Goal: Task Accomplishment & Management: Complete application form

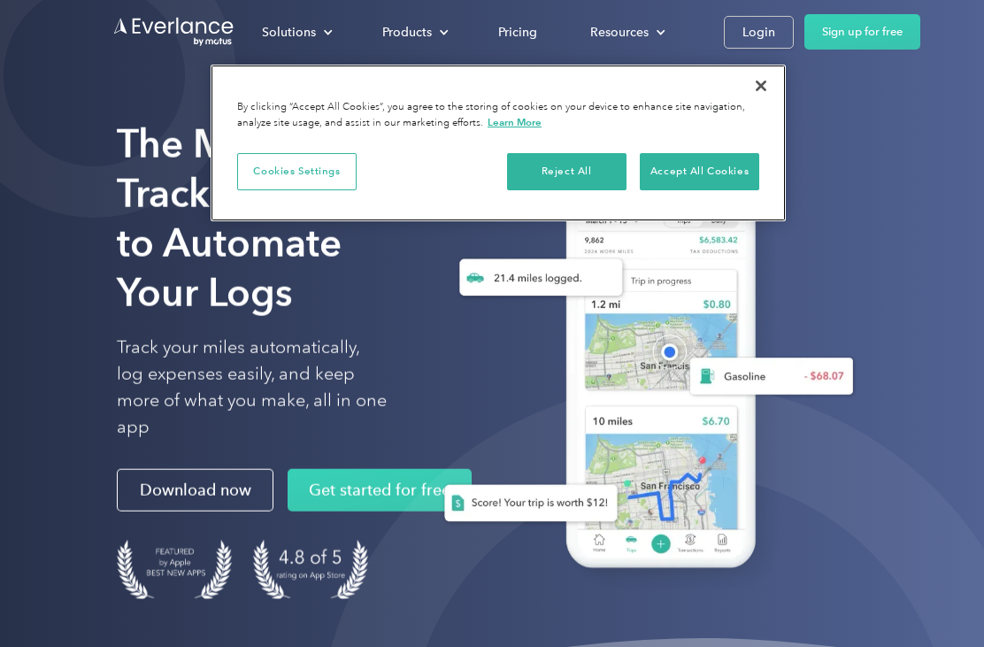
click at [767, 88] on button "Close" at bounding box center [760, 85] width 39 height 39
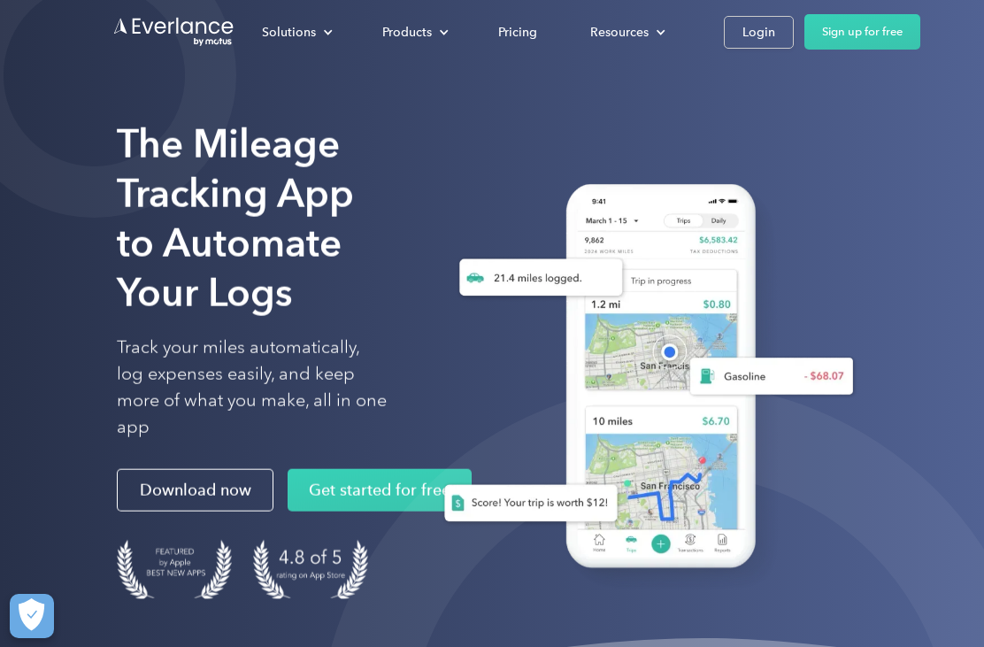
click at [761, 35] on div "Login" at bounding box center [758, 32] width 33 height 22
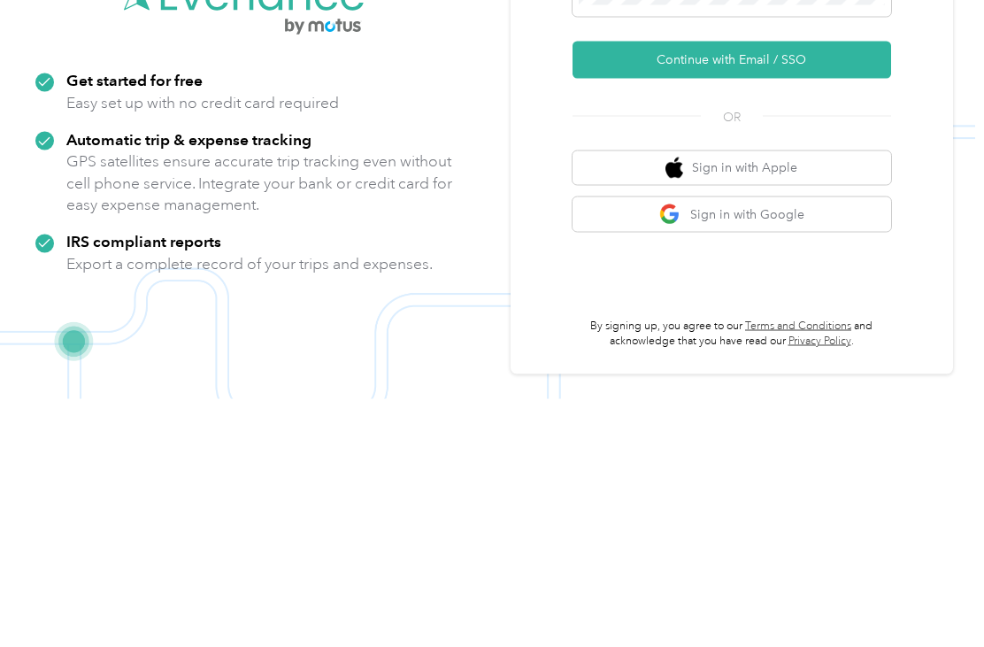
click at [785, 289] on button "Continue with Email / SSO" at bounding box center [731, 307] width 318 height 37
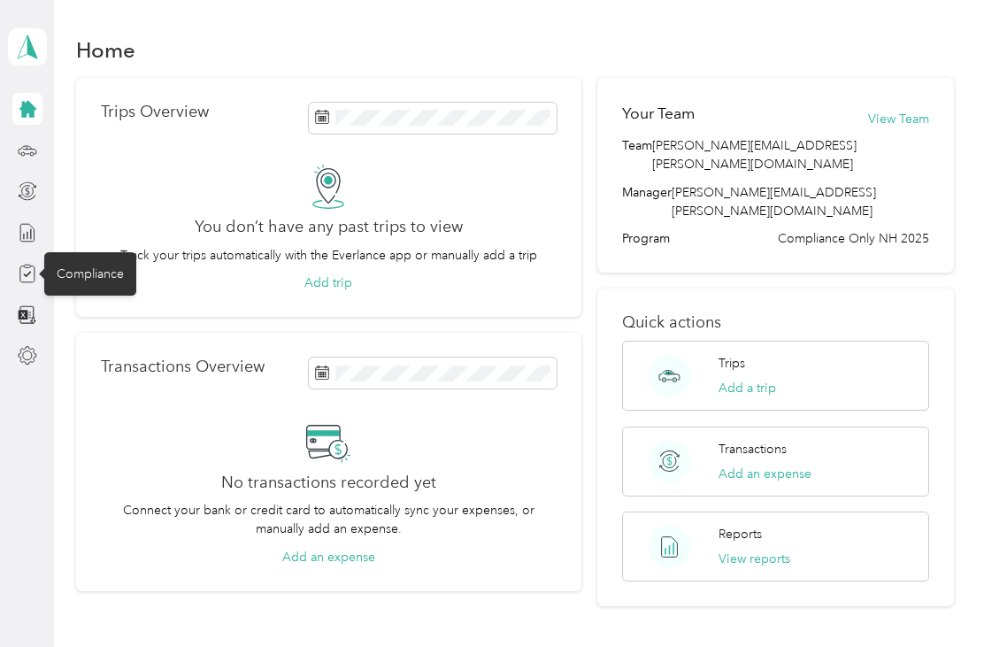
click at [34, 273] on icon at bounding box center [27, 273] width 19 height 19
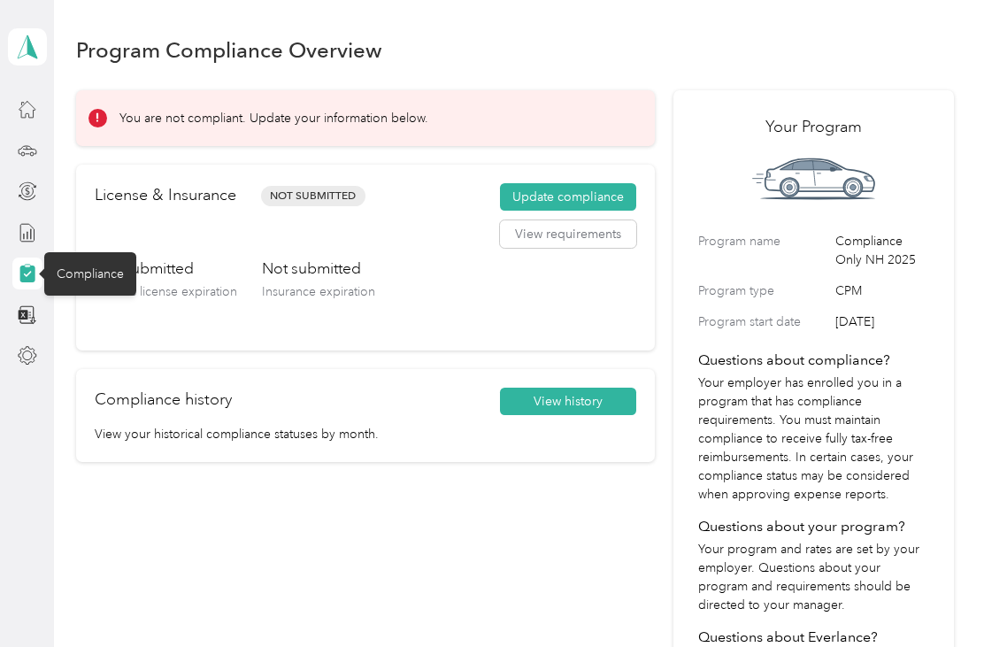
click at [585, 201] on button "Update compliance" at bounding box center [568, 197] width 136 height 28
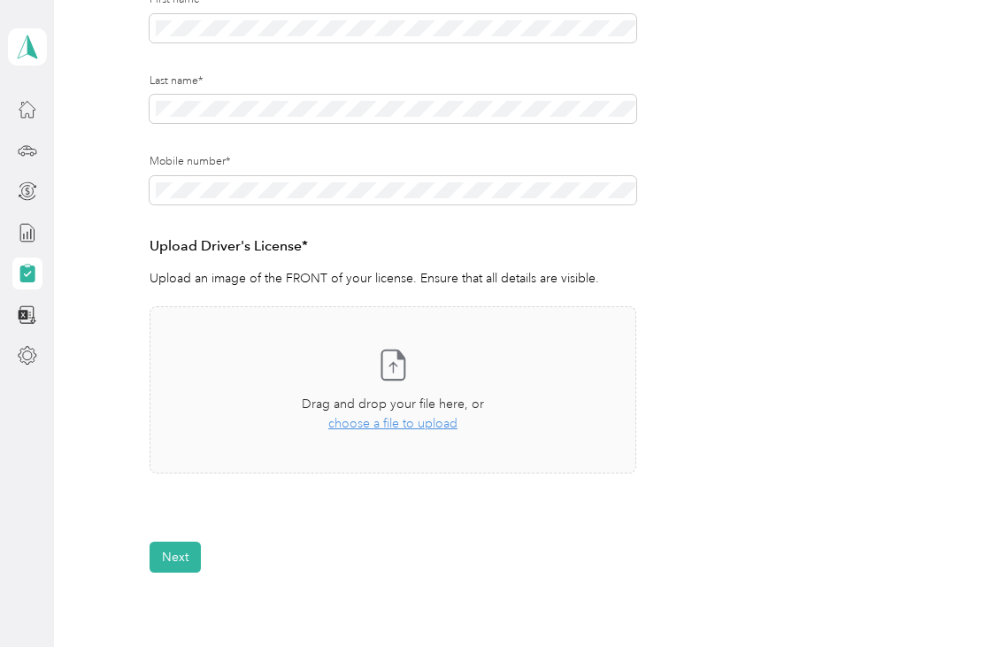
scroll to position [281, 0]
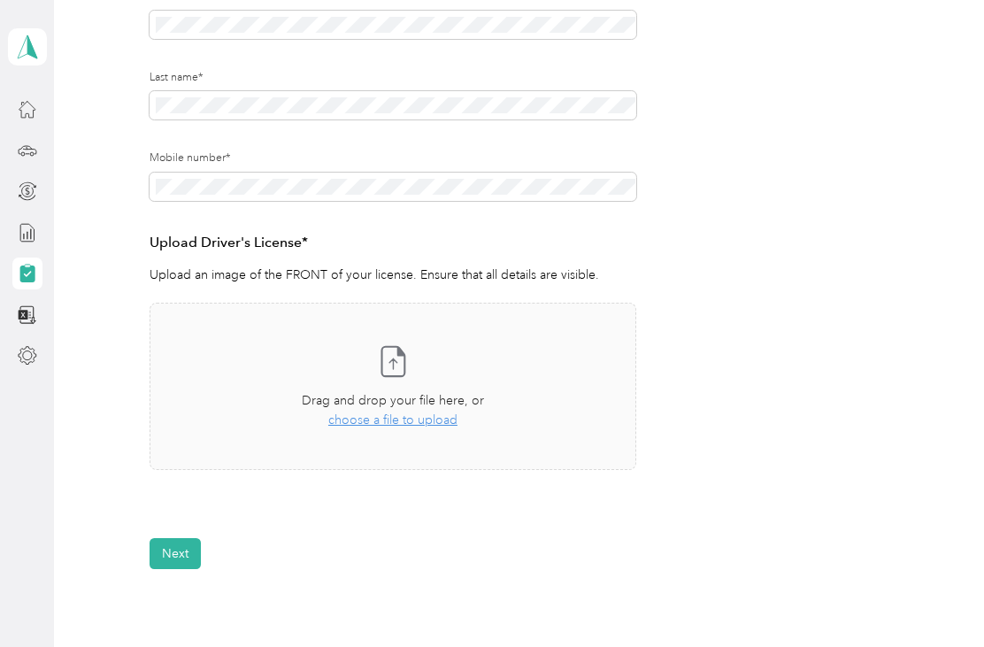
click at [417, 404] on span "Drag and drop your file here, or" at bounding box center [393, 400] width 182 height 15
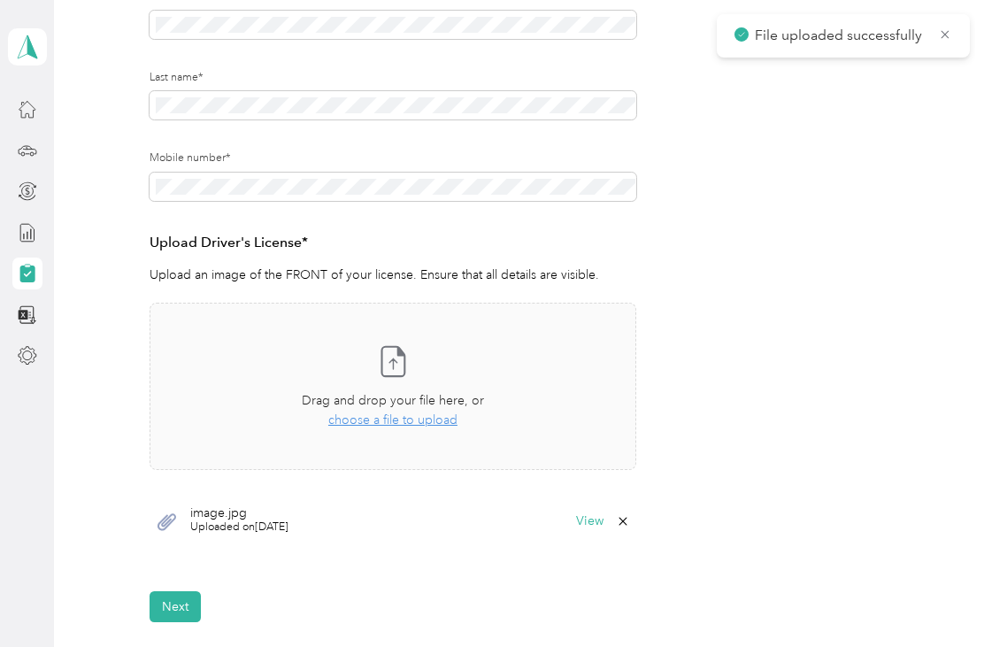
click at [178, 604] on button "Next" at bounding box center [175, 606] width 51 height 31
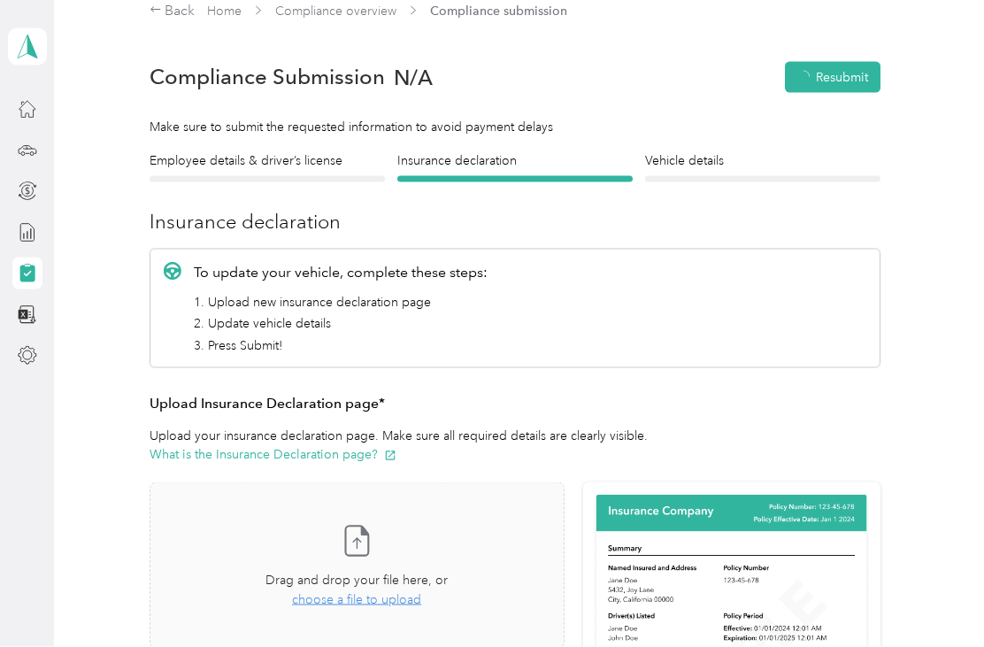
scroll to position [1, 0]
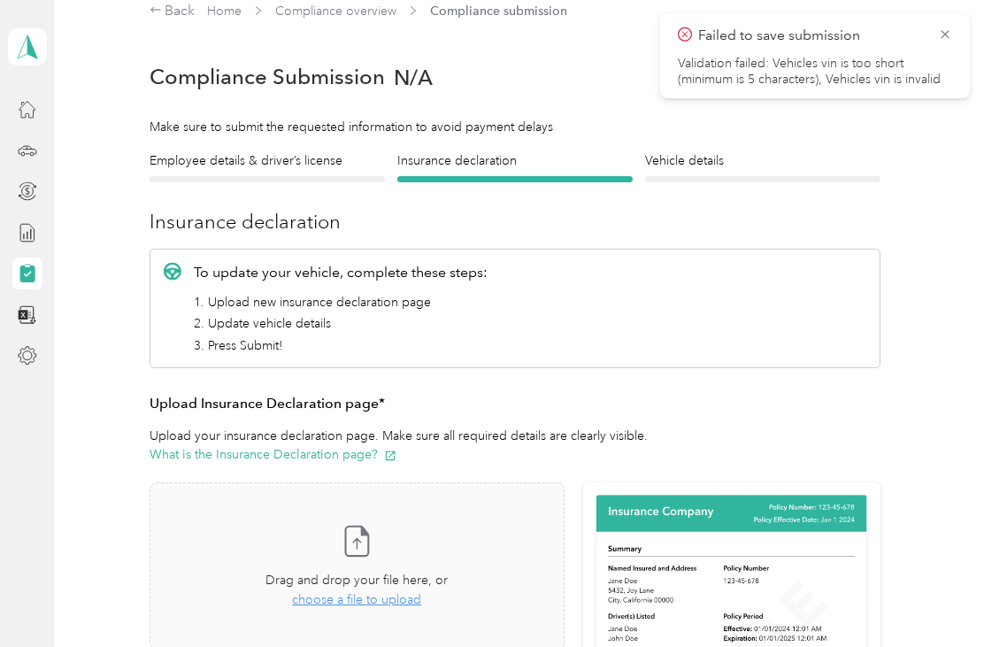
click at [956, 29] on div "Failed to save submission Validation failed: Vehicles vin is too short (minimum…" at bounding box center [815, 56] width 310 height 84
click at [946, 31] on icon at bounding box center [945, 35] width 14 height 16
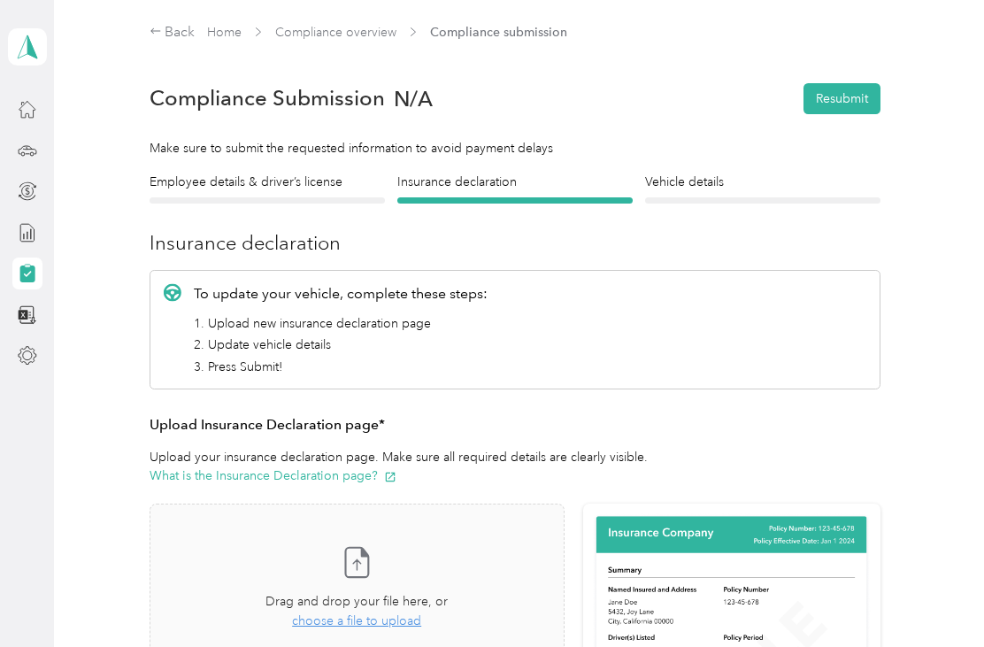
scroll to position [0, 0]
click at [157, 42] on div "Back" at bounding box center [173, 32] width 46 height 21
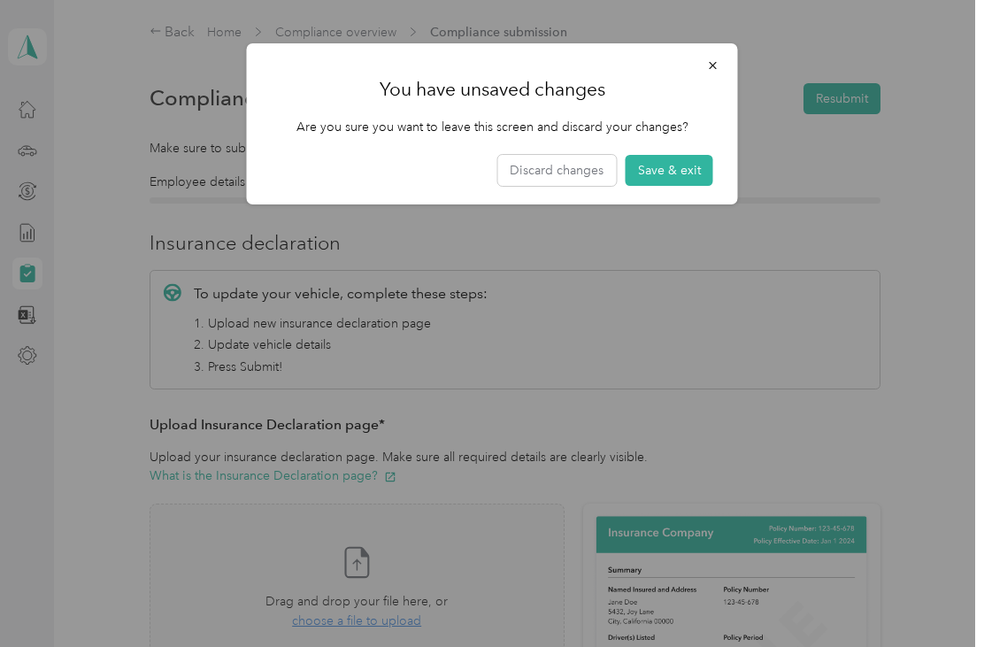
click at [576, 179] on button "Discard changes" at bounding box center [556, 170] width 119 height 31
click at [560, 166] on button "Discard changes" at bounding box center [556, 170] width 119 height 31
click at [688, 176] on button "Save & exit" at bounding box center [669, 170] width 88 height 31
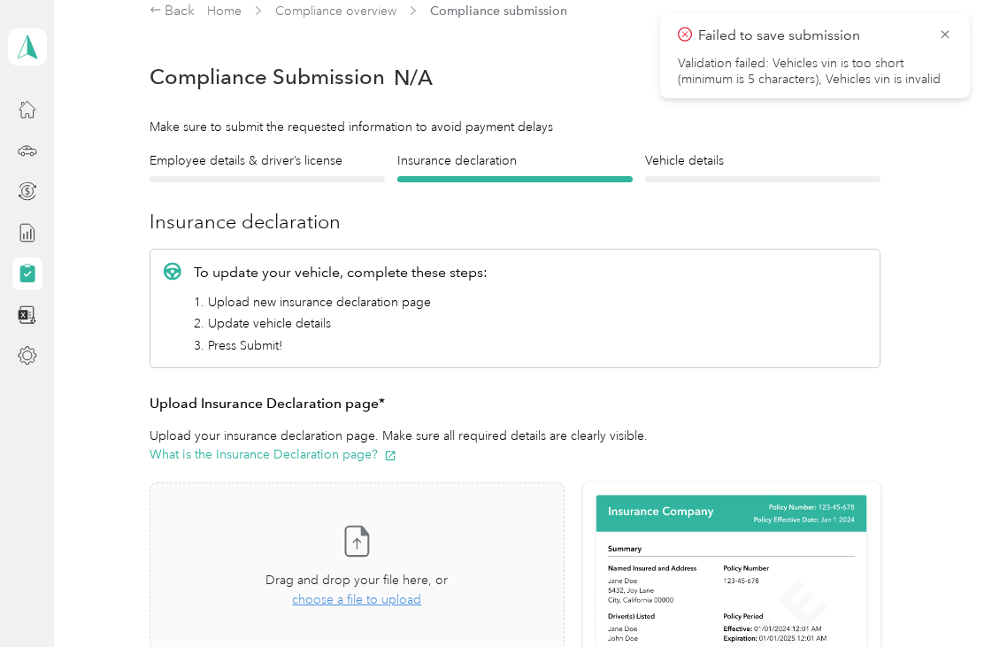
scroll to position [22, 0]
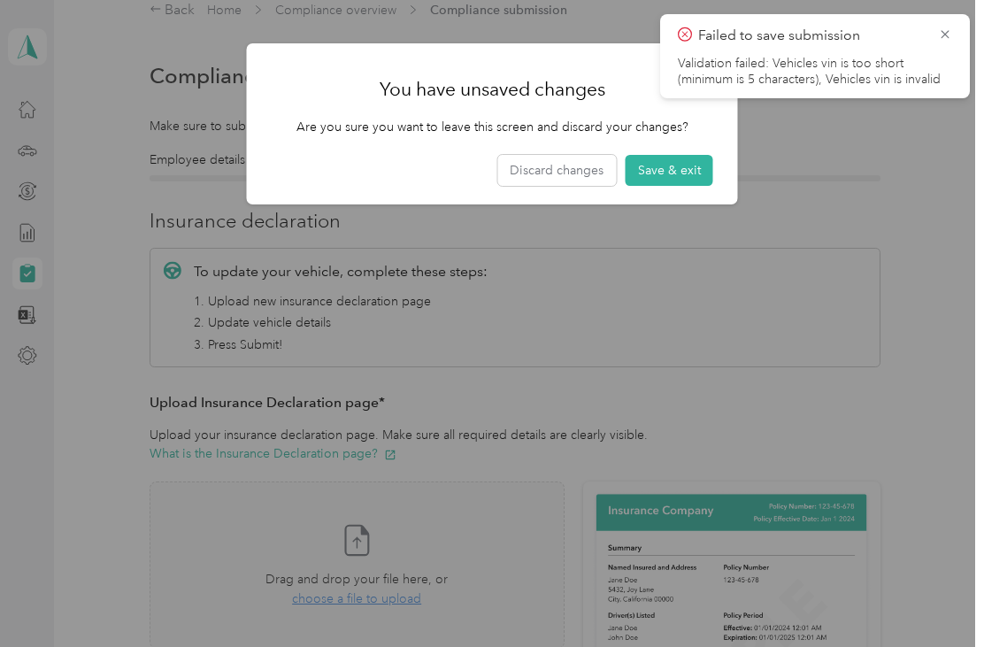
click at [973, 29] on div at bounding box center [492, 323] width 984 height 647
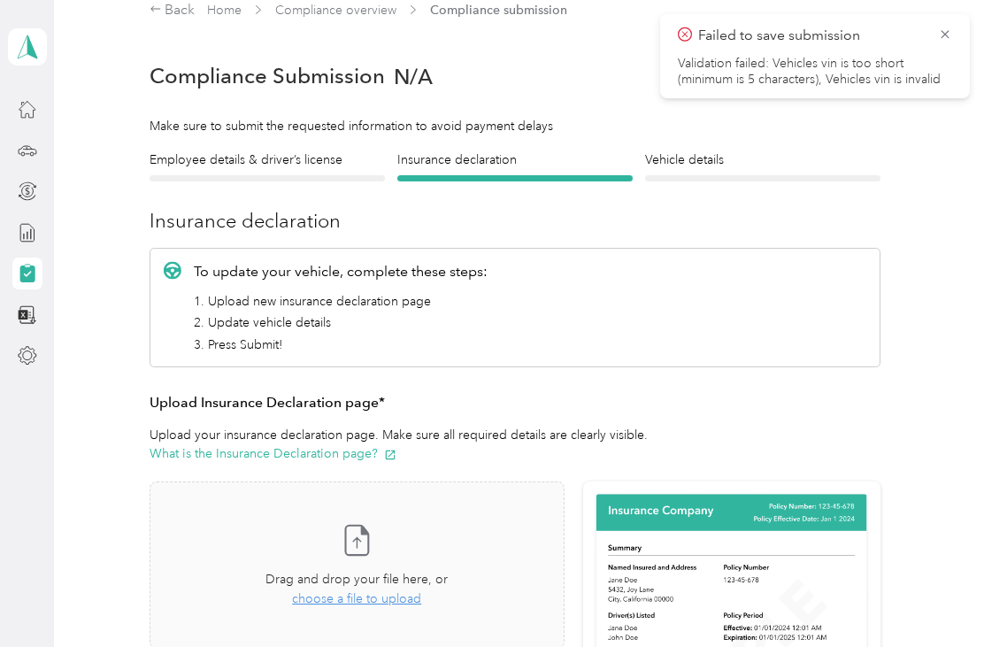
click at [964, 31] on div "Failed to save submission Validation failed: Vehicles vin is too short (minimum…" at bounding box center [815, 56] width 310 height 84
click at [955, 27] on div "Failed to save submission Validation failed: Vehicles vin is too short (minimum…" at bounding box center [815, 56] width 310 height 84
click at [940, 36] on icon at bounding box center [945, 35] width 14 height 16
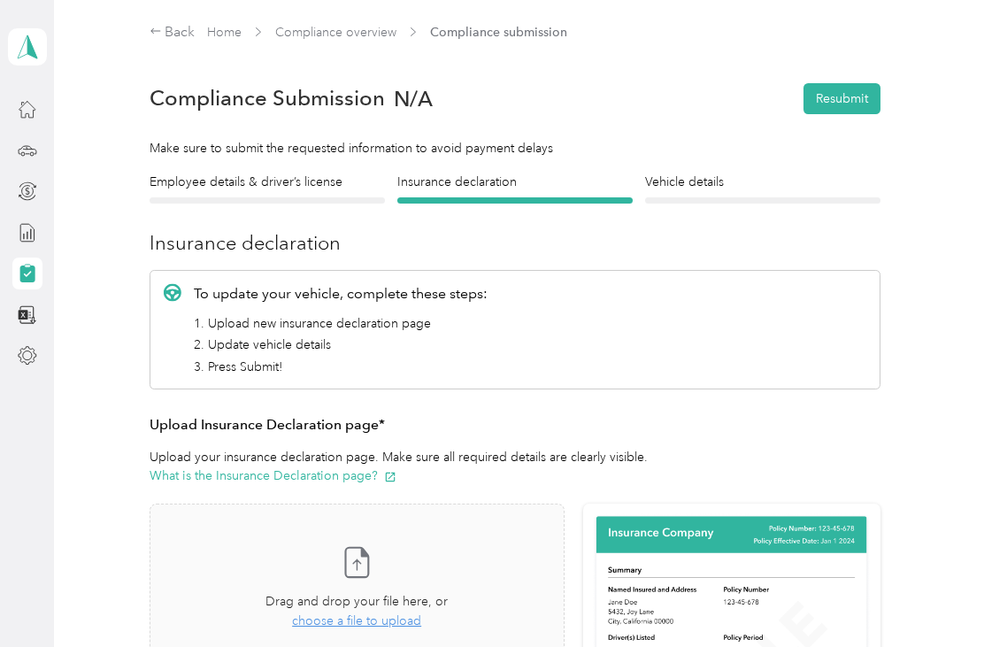
scroll to position [0, 0]
click at [280, 180] on h4 "Employee details & driver’s license" at bounding box center [267, 182] width 235 height 19
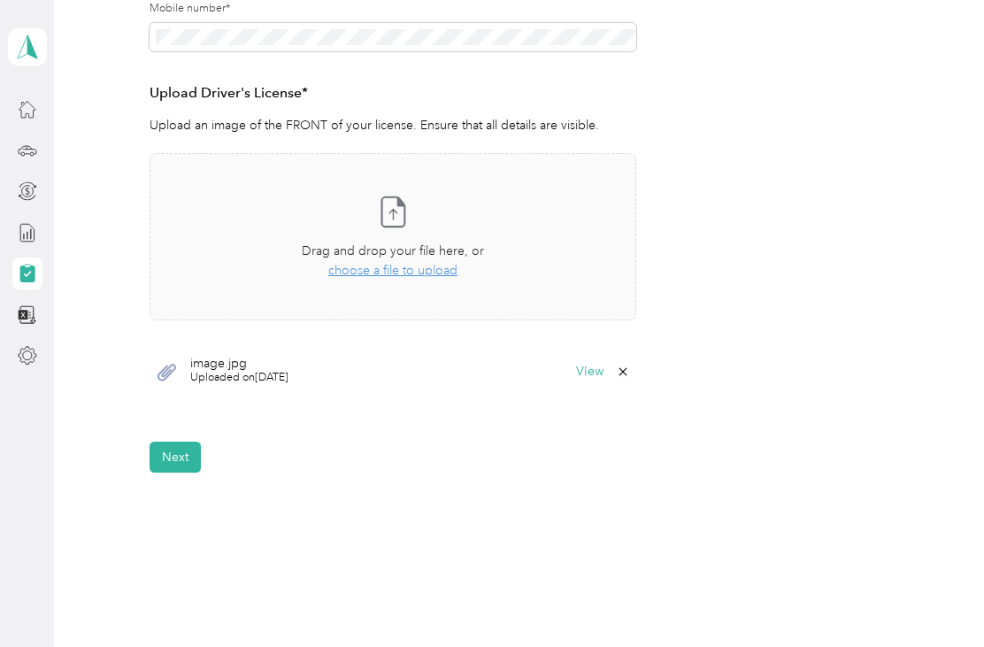
scroll to position [431, 0]
click at [259, 374] on span "Uploaded on 9/29/2025" at bounding box center [239, 378] width 98 height 16
click at [228, 374] on span "Uploaded on 9/29/2025" at bounding box center [239, 378] width 98 height 16
click at [187, 380] on div "image.jpg Uploaded on 9/29/2025 View" at bounding box center [393, 371] width 487 height 53
click at [603, 373] on button "View" at bounding box center [589, 371] width 27 height 12
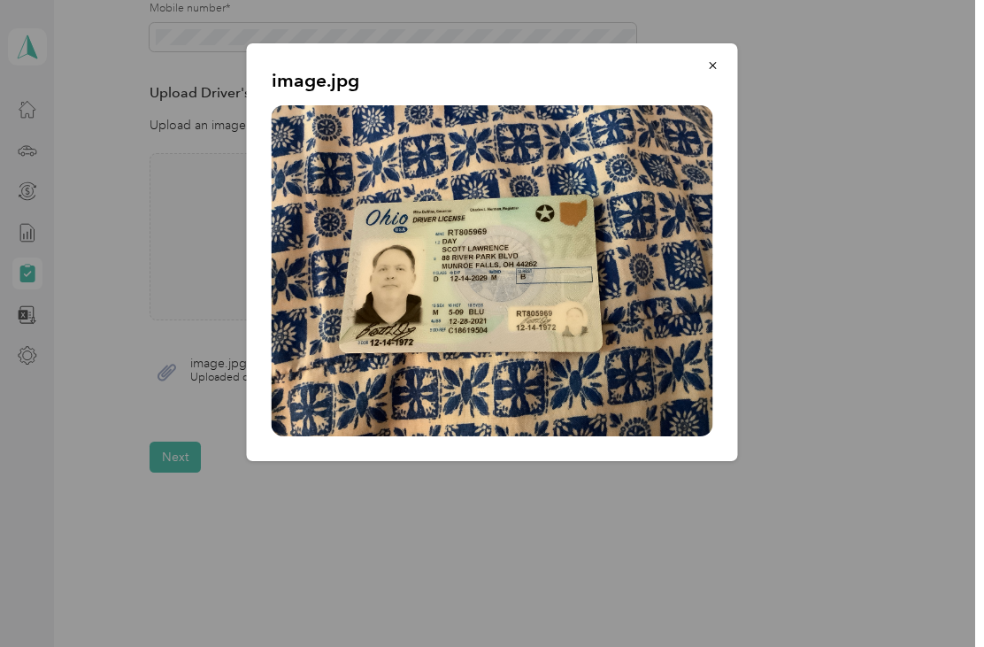
click at [712, 67] on icon "button" at bounding box center [713, 65] width 12 height 12
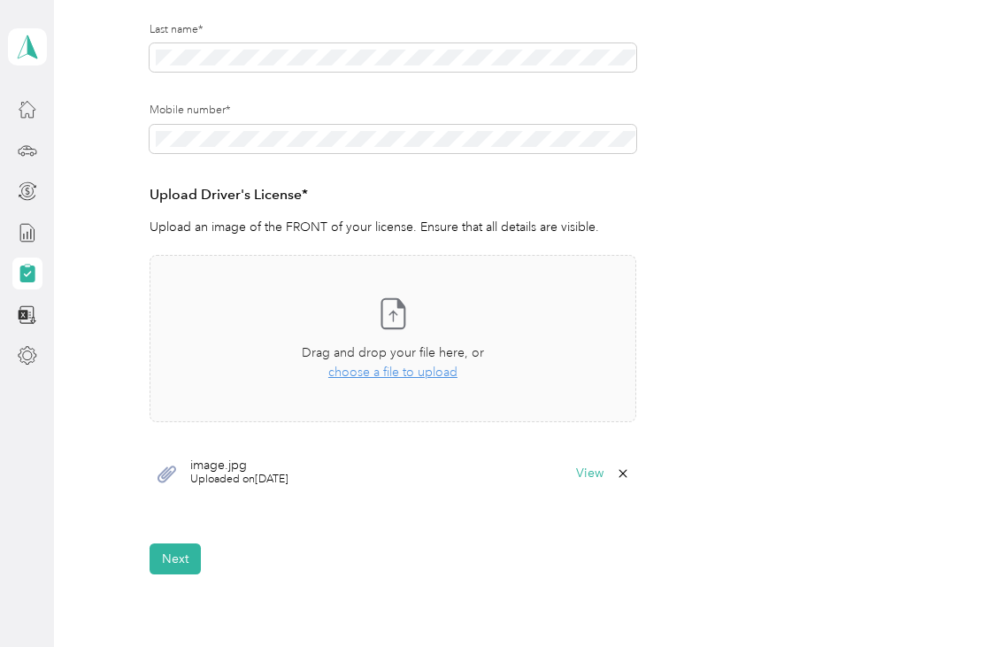
scroll to position [337, 0]
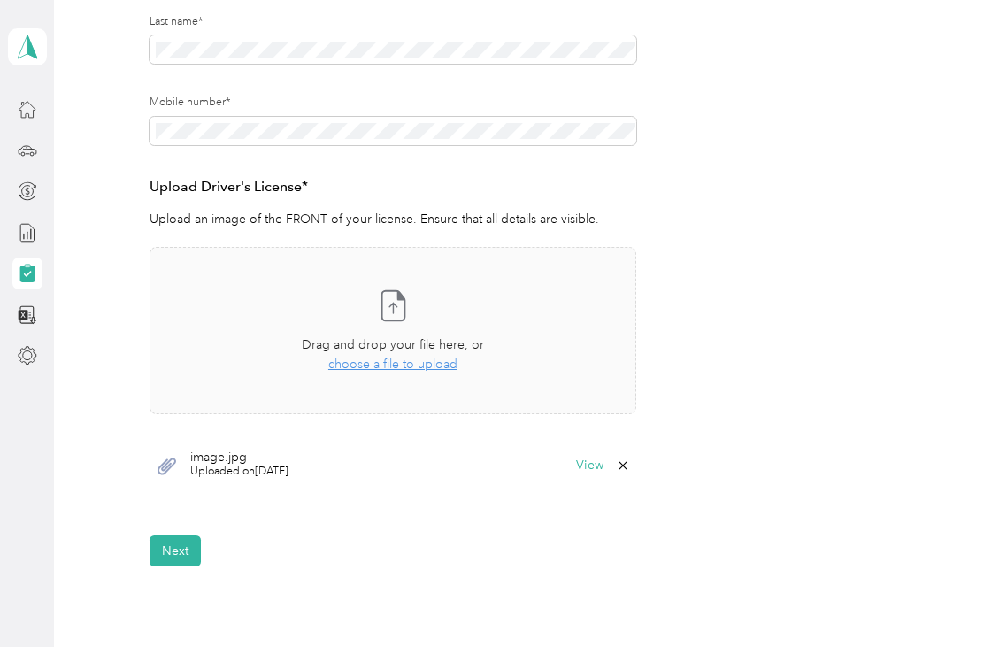
click at [186, 549] on button "Next" at bounding box center [175, 550] width 51 height 31
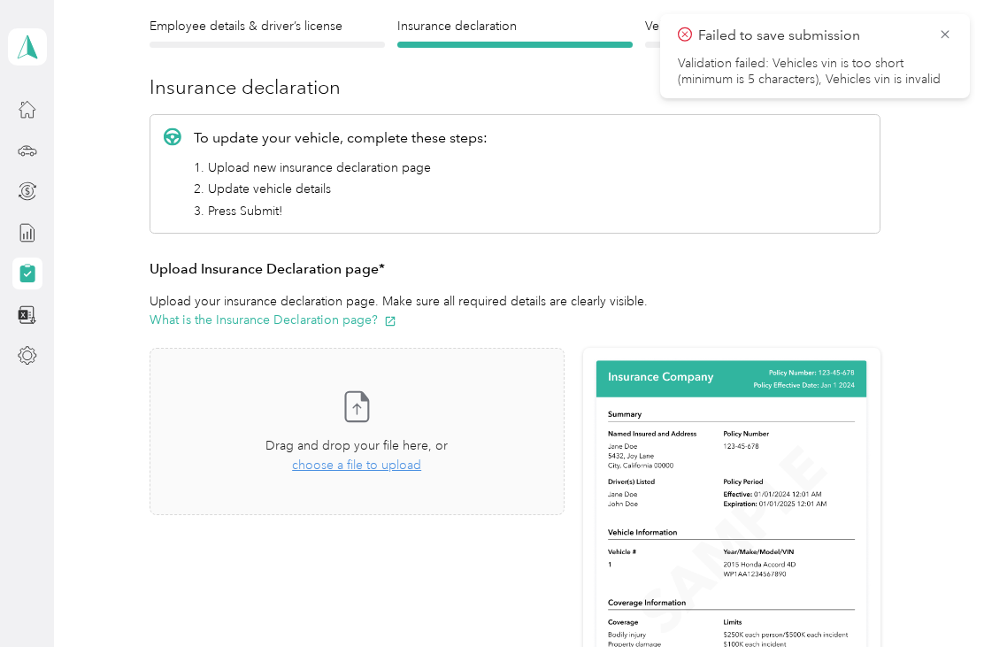
scroll to position [155, 0]
click at [398, 461] on span "choose a file to upload" at bounding box center [356, 465] width 129 height 15
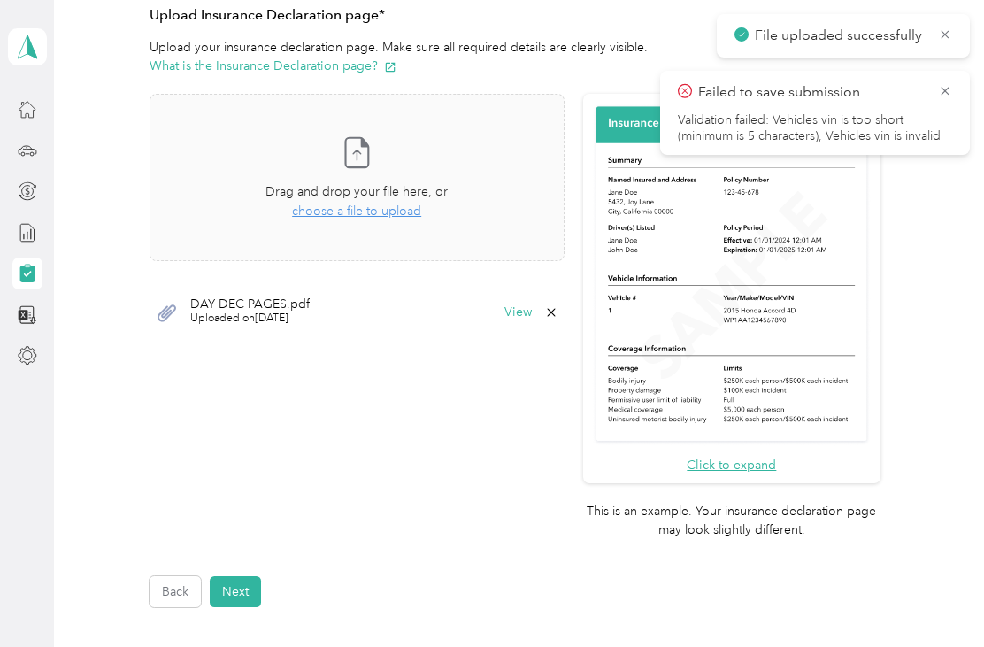
click at [243, 576] on button "Next" at bounding box center [235, 591] width 51 height 31
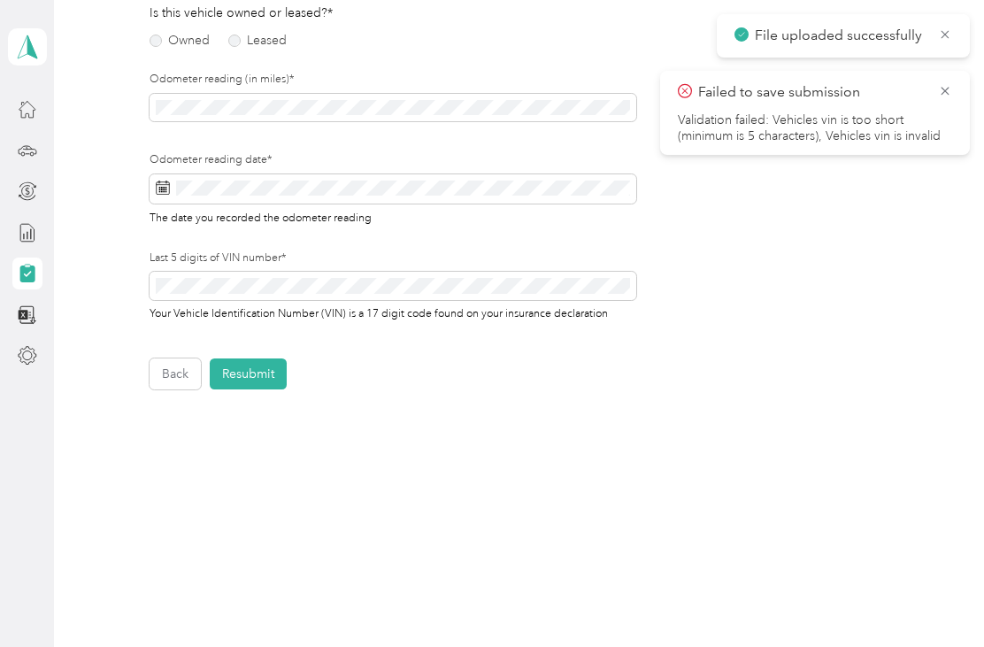
scroll to position [209, 0]
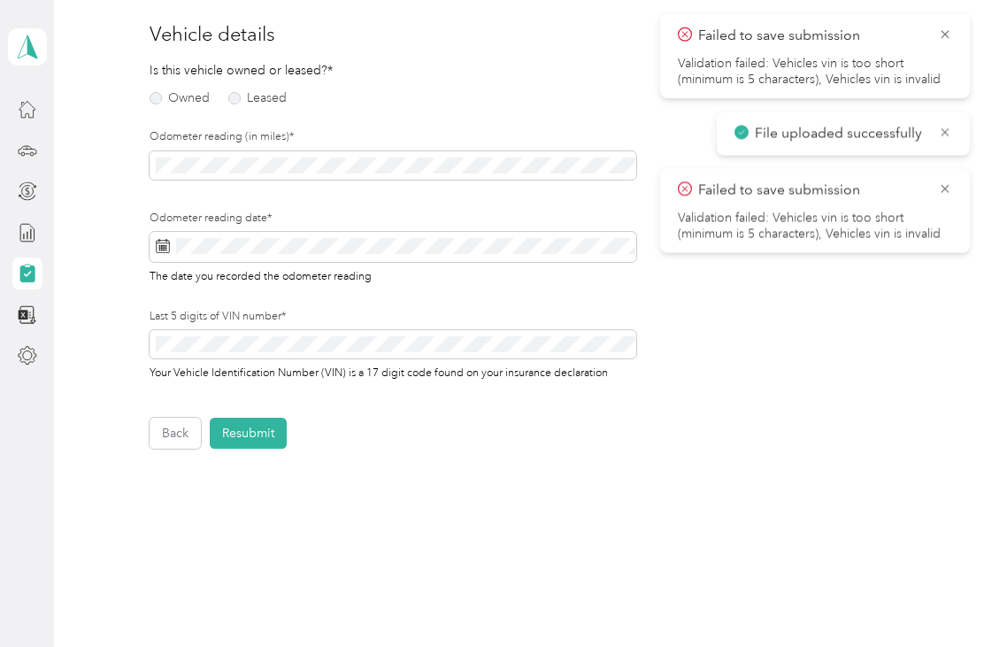
click at [946, 34] on icon at bounding box center [944, 34] width 8 height 8
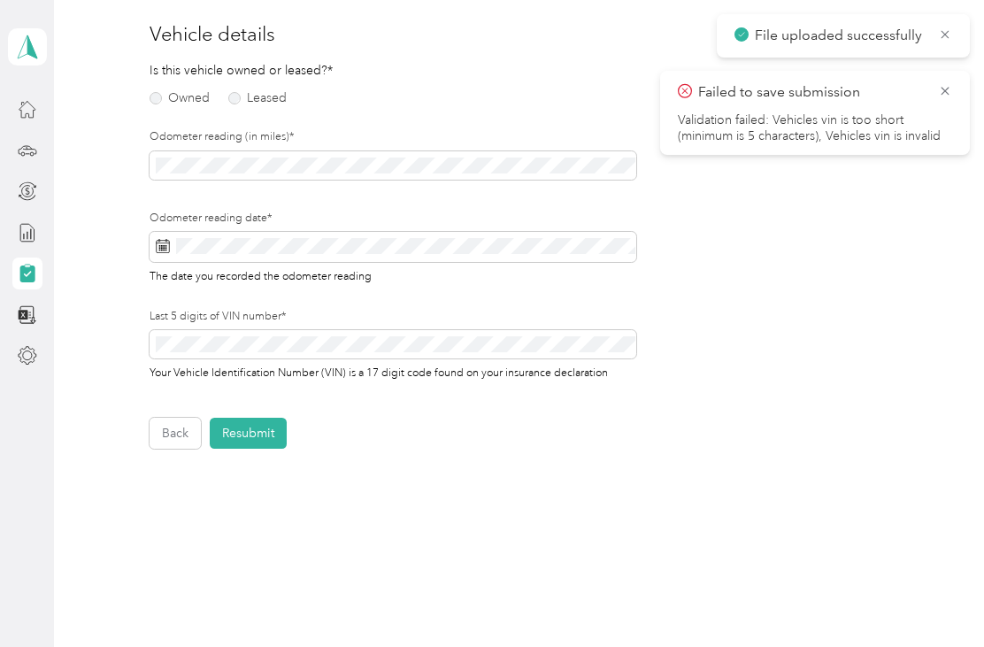
click at [950, 88] on icon at bounding box center [945, 91] width 14 height 16
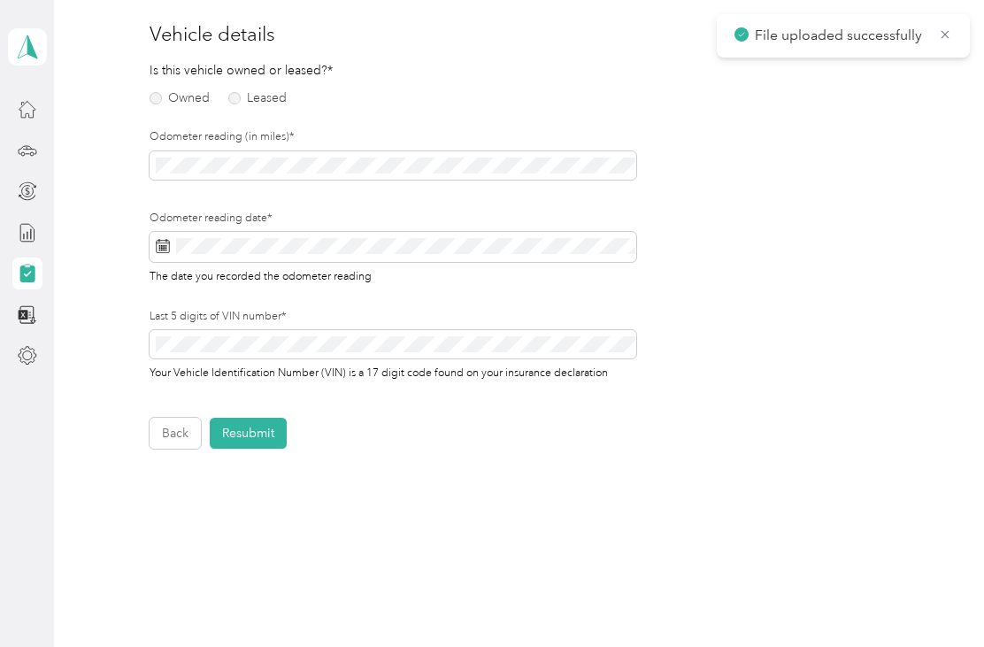
click at [160, 101] on label "Owned" at bounding box center [180, 98] width 60 height 12
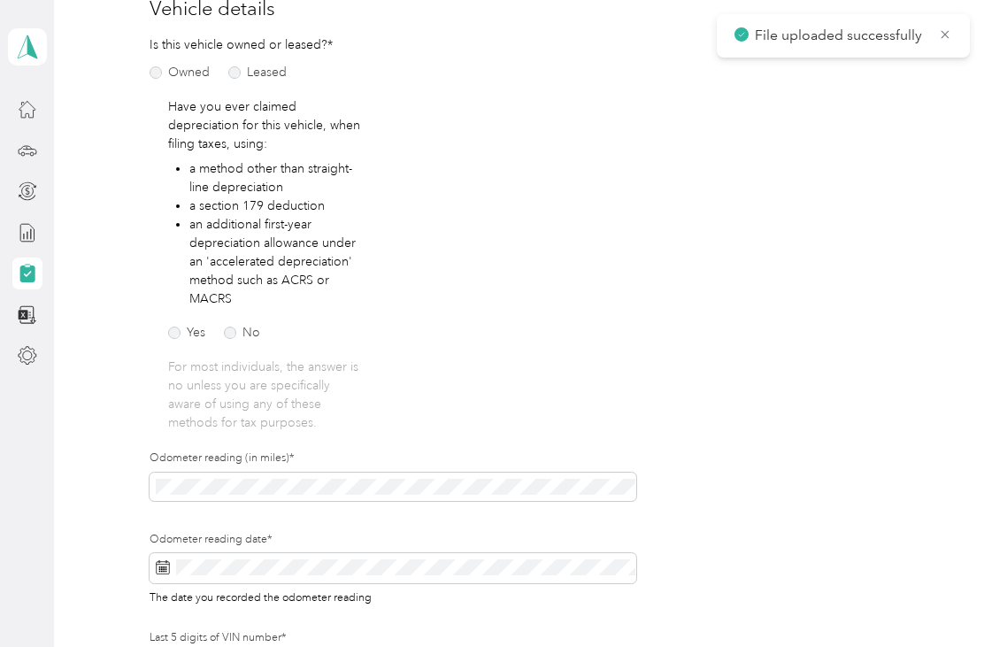
scroll to position [245, 0]
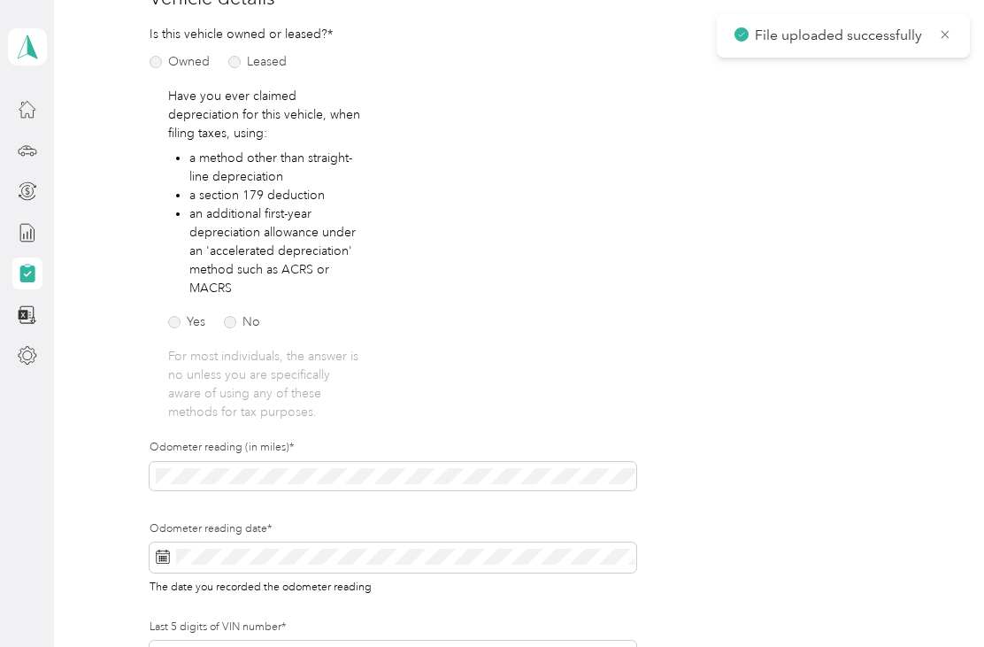
click at [234, 325] on label "No" at bounding box center [242, 322] width 36 height 12
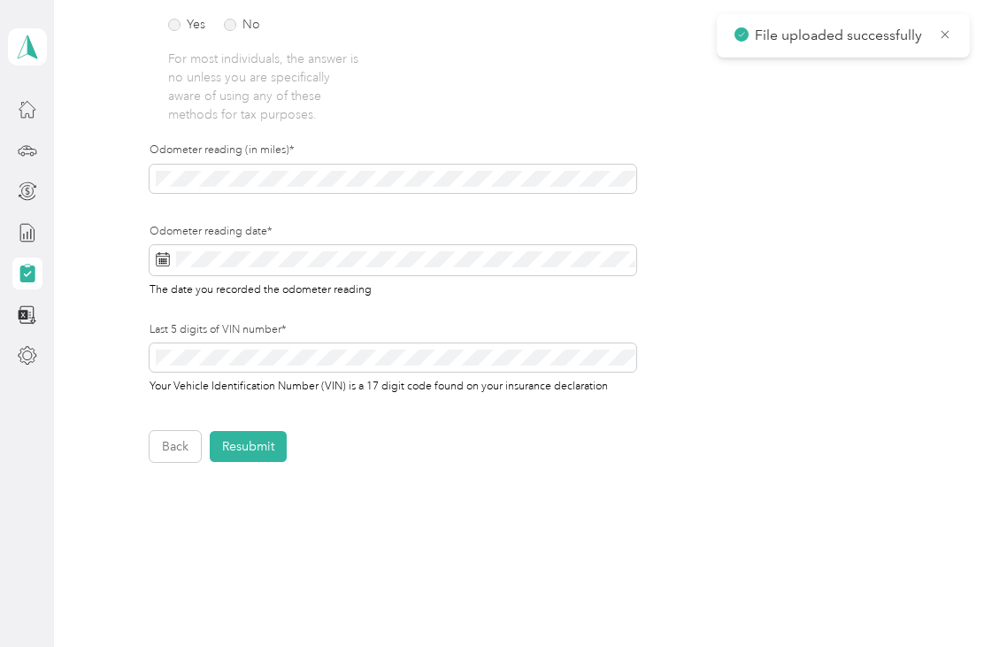
scroll to position [544, 0]
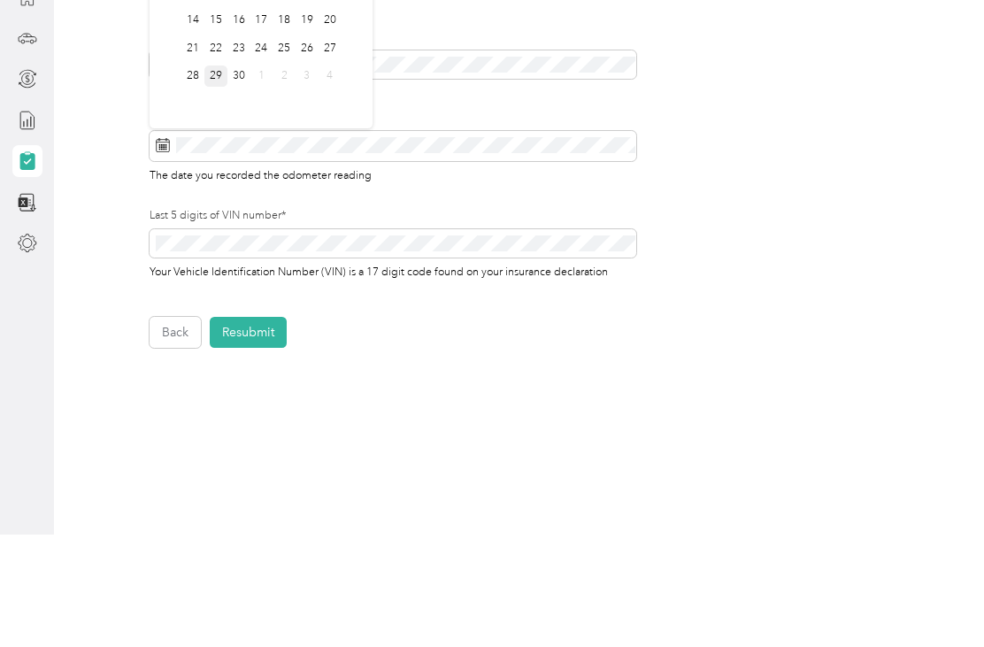
click at [218, 178] on div "29" at bounding box center [215, 189] width 23 height 22
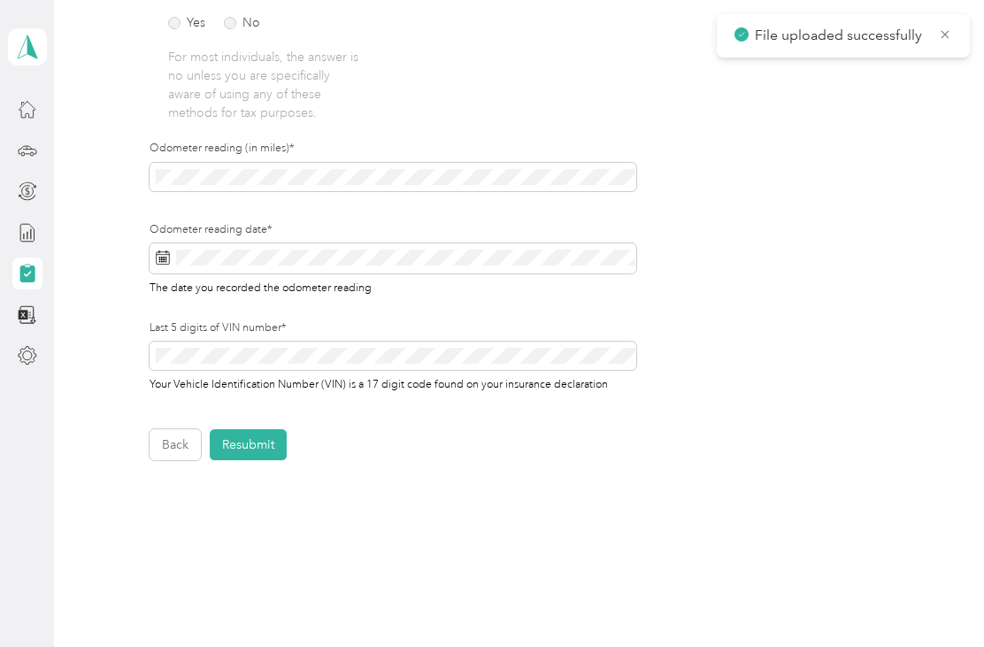
click at [767, 211] on form "Employee details & driver’s license License Insurance declaration Insurance Veh…" at bounding box center [515, 43] width 731 height 831
click at [456, 222] on label "Odometer reading date*" at bounding box center [393, 230] width 487 height 16
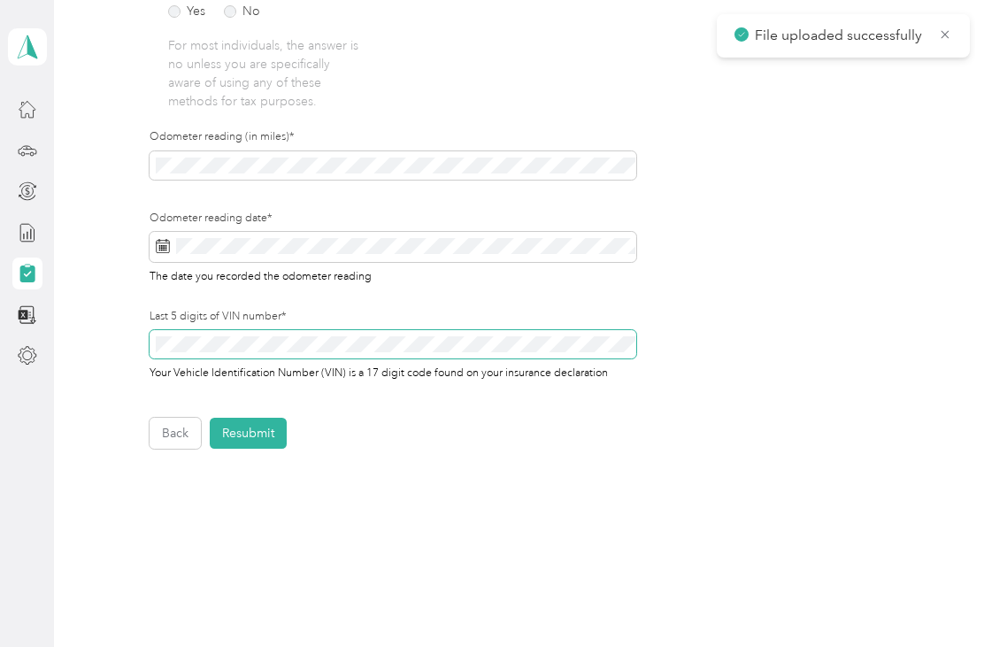
scroll to position [556, 0]
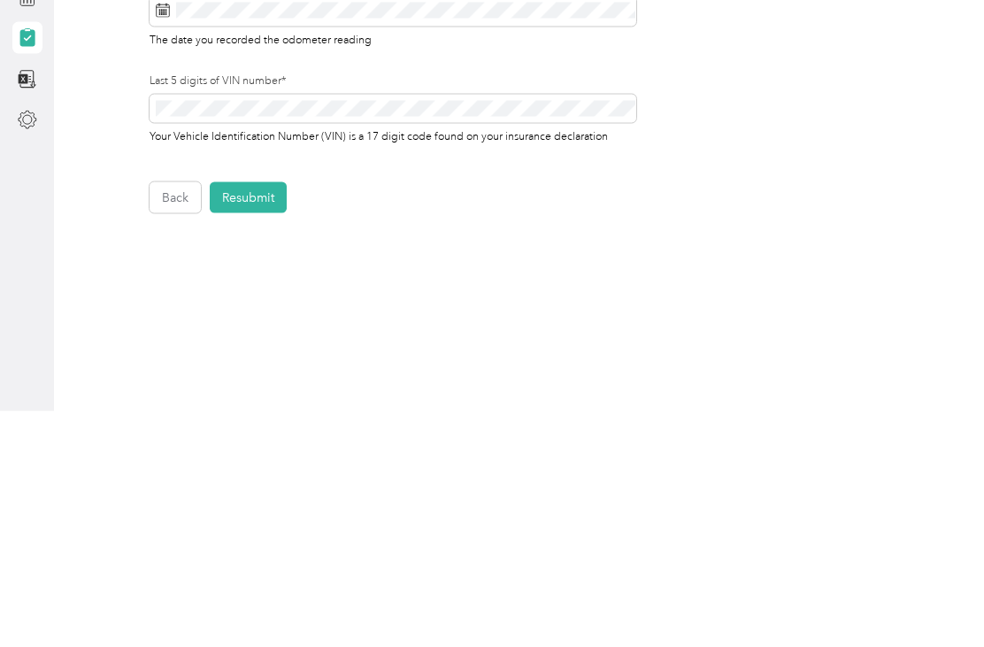
click at [265, 418] on button "Resubmit" at bounding box center [248, 433] width 77 height 31
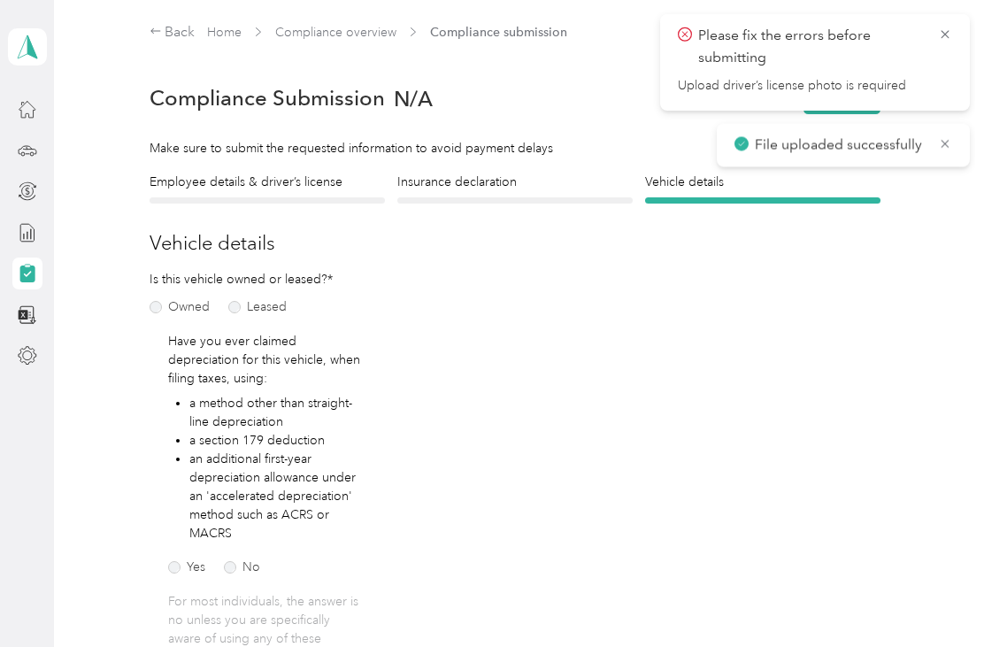
scroll to position [0, 0]
click at [947, 35] on icon at bounding box center [945, 35] width 14 height 16
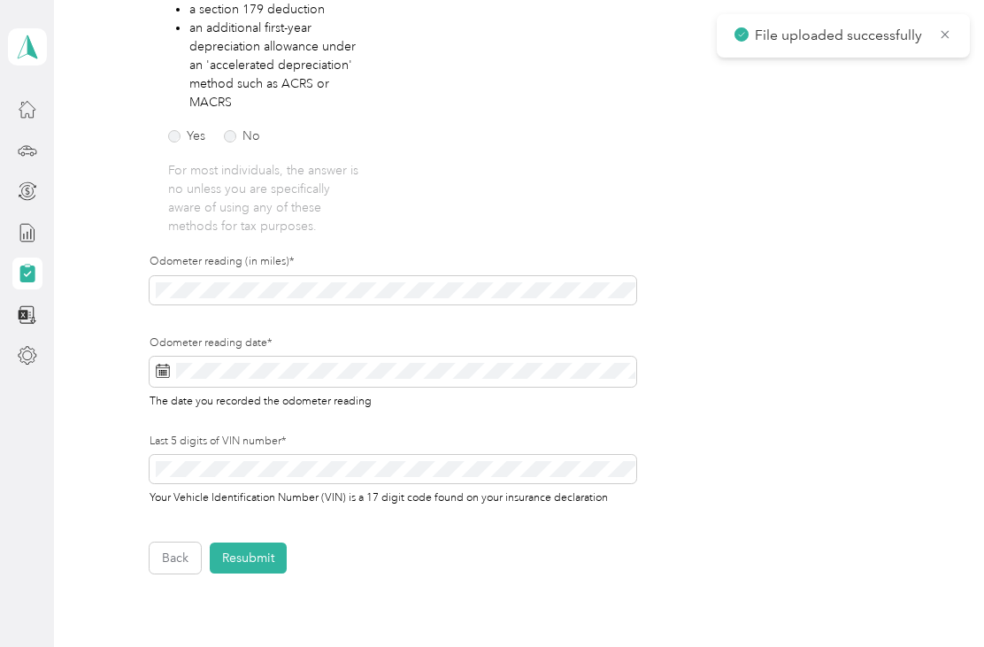
click at [171, 542] on button "Back" at bounding box center [175, 557] width 51 height 31
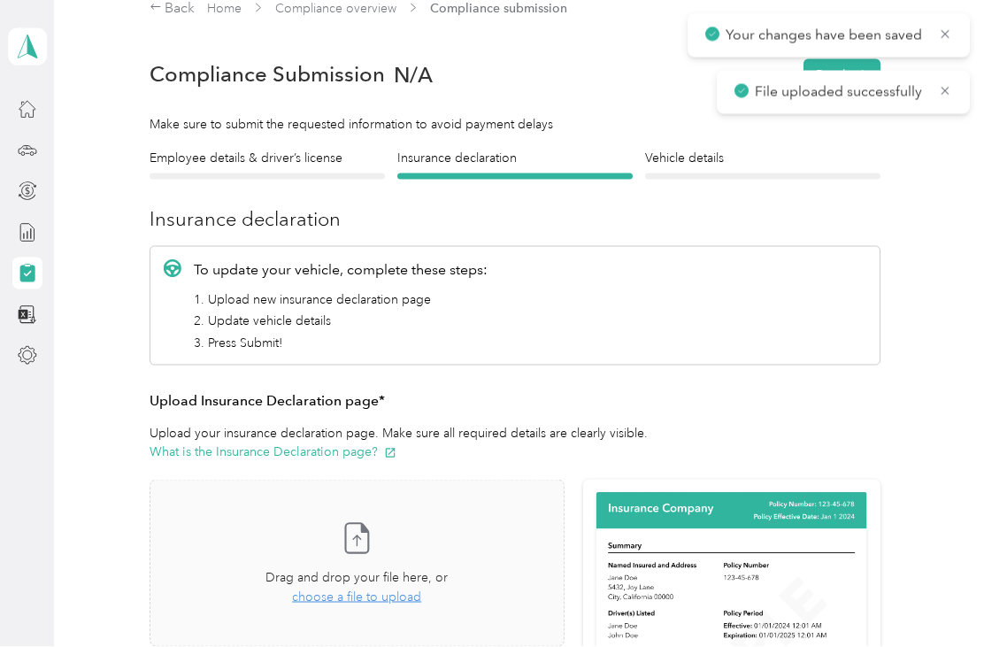
scroll to position [1, 0]
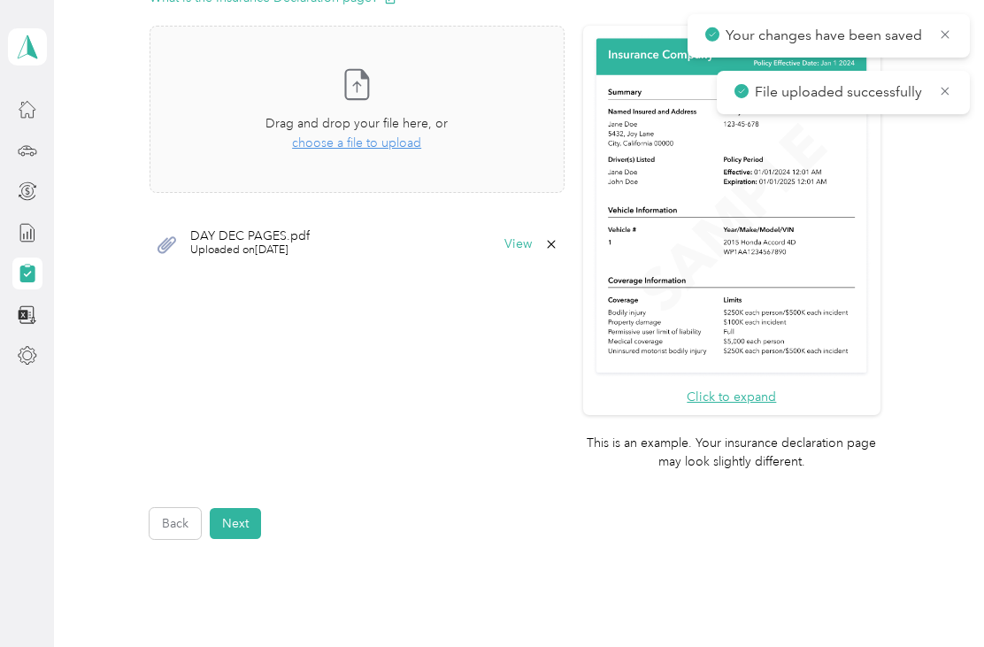
click at [180, 508] on button "Back" at bounding box center [175, 523] width 51 height 31
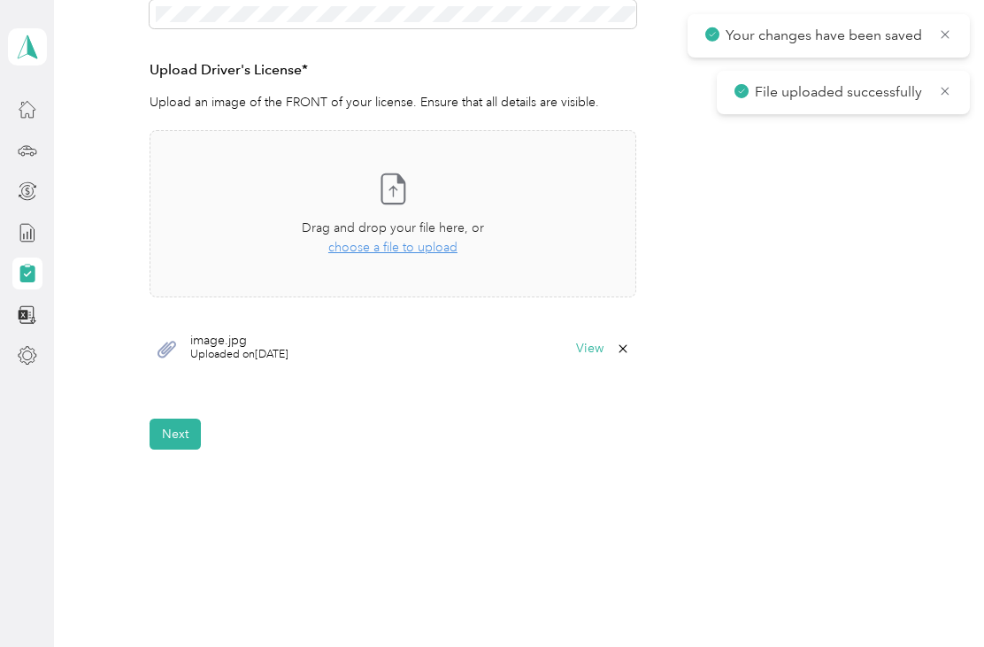
scroll to position [454, 0]
click at [188, 434] on button "Next" at bounding box center [175, 433] width 51 height 31
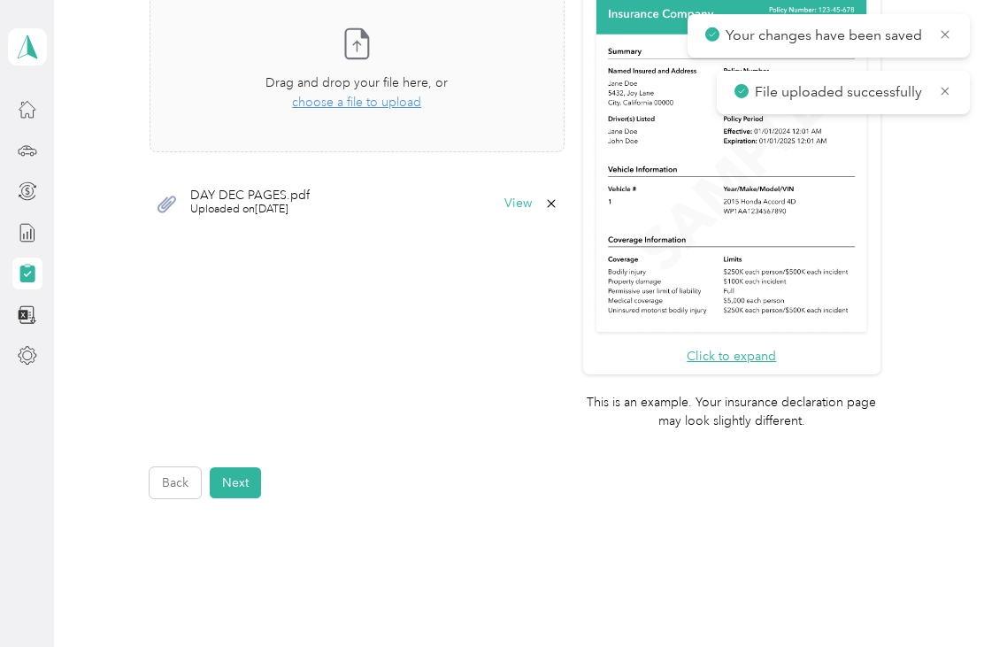
scroll to position [522, 0]
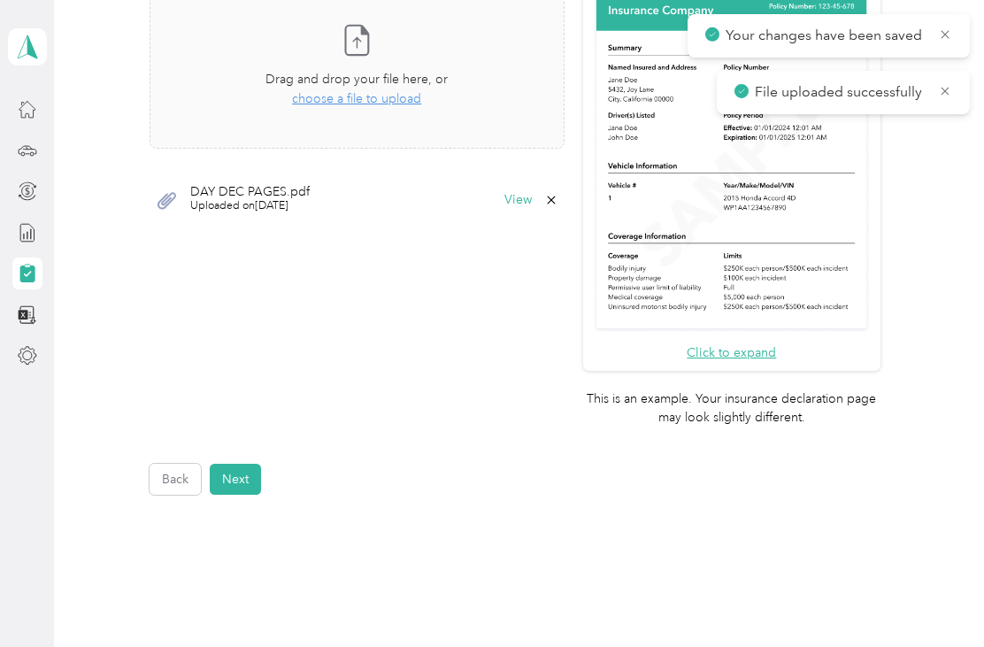
click at [248, 464] on button "Next" at bounding box center [235, 479] width 51 height 31
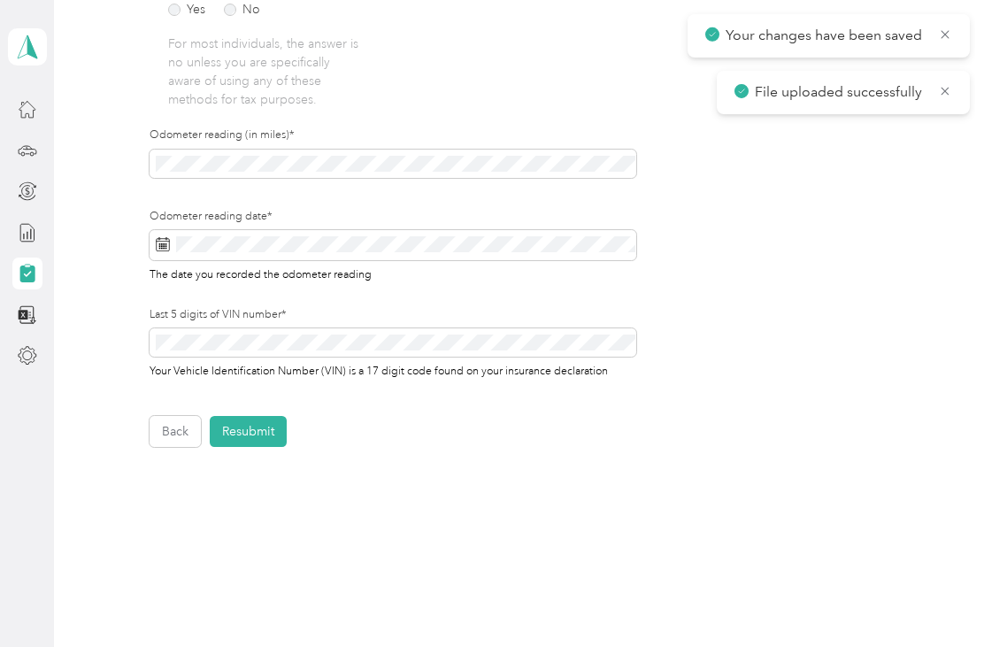
scroll to position [556, 0]
click at [264, 435] on button "Resubmit" at bounding box center [248, 433] width 77 height 31
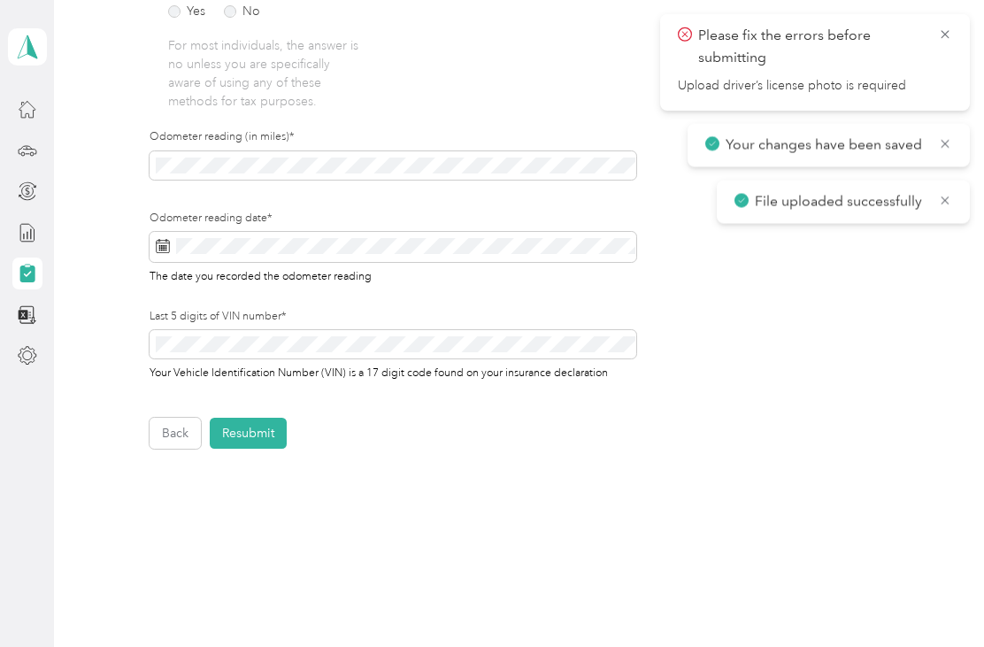
click at [849, 81] on span "Upload driver’s license photo is required" at bounding box center [815, 86] width 274 height 16
click at [950, 30] on icon at bounding box center [945, 35] width 14 height 16
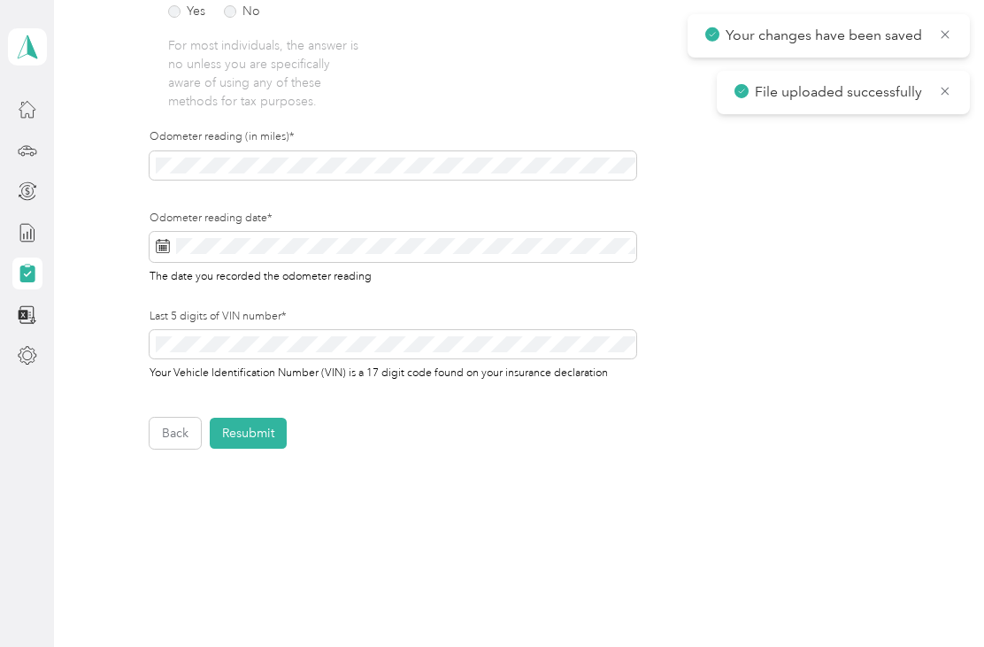
click at [169, 426] on button "Back" at bounding box center [175, 433] width 51 height 31
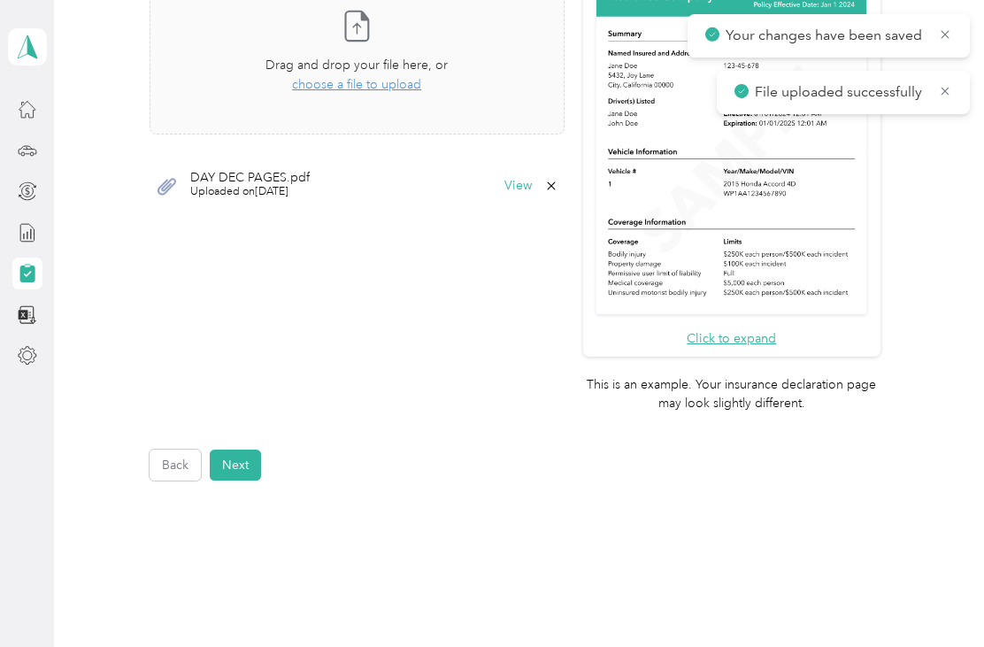
click at [174, 449] on button "Back" at bounding box center [175, 464] width 51 height 31
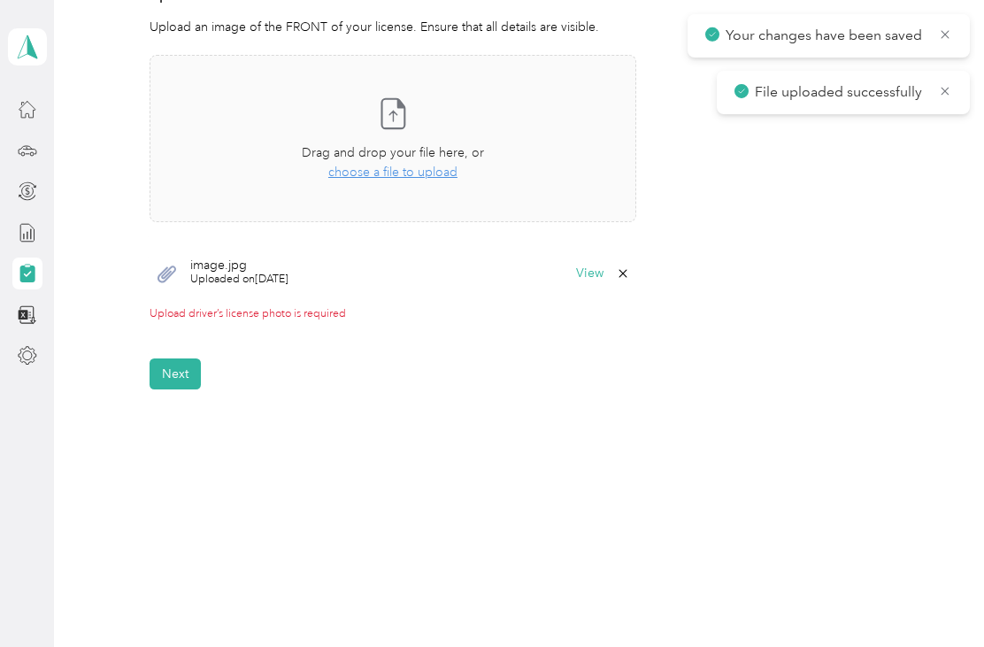
scroll to position [469, 0]
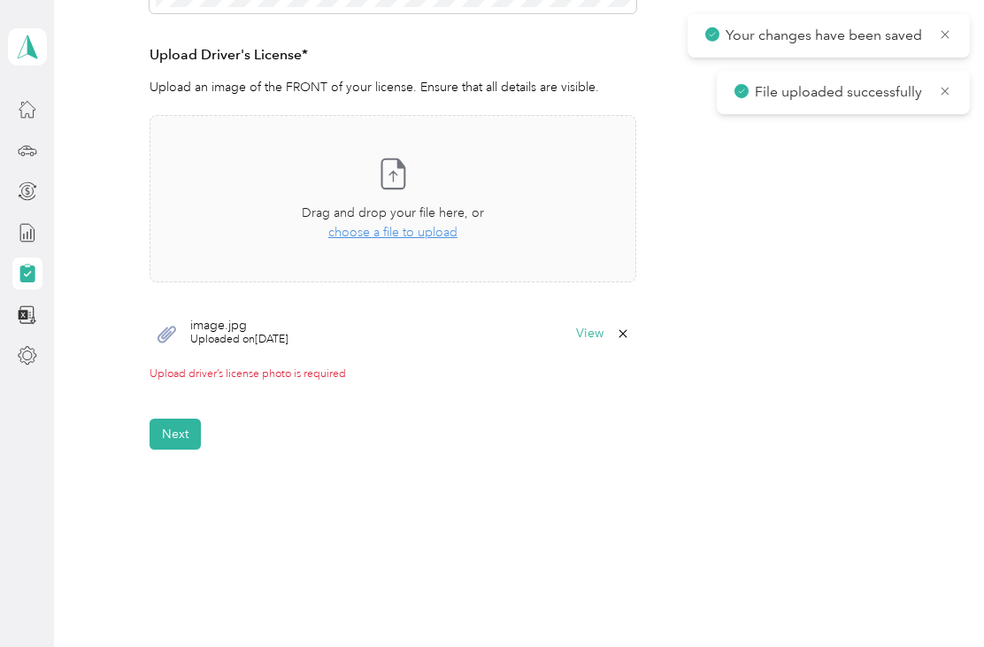
click at [308, 372] on div "Upload driver’s license photo is required" at bounding box center [393, 374] width 487 height 16
click at [314, 369] on div "Upload driver’s license photo is required" at bounding box center [393, 374] width 487 height 16
click at [630, 331] on icon at bounding box center [623, 333] width 14 height 14
click at [593, 348] on button "Yes" at bounding box center [584, 344] width 35 height 28
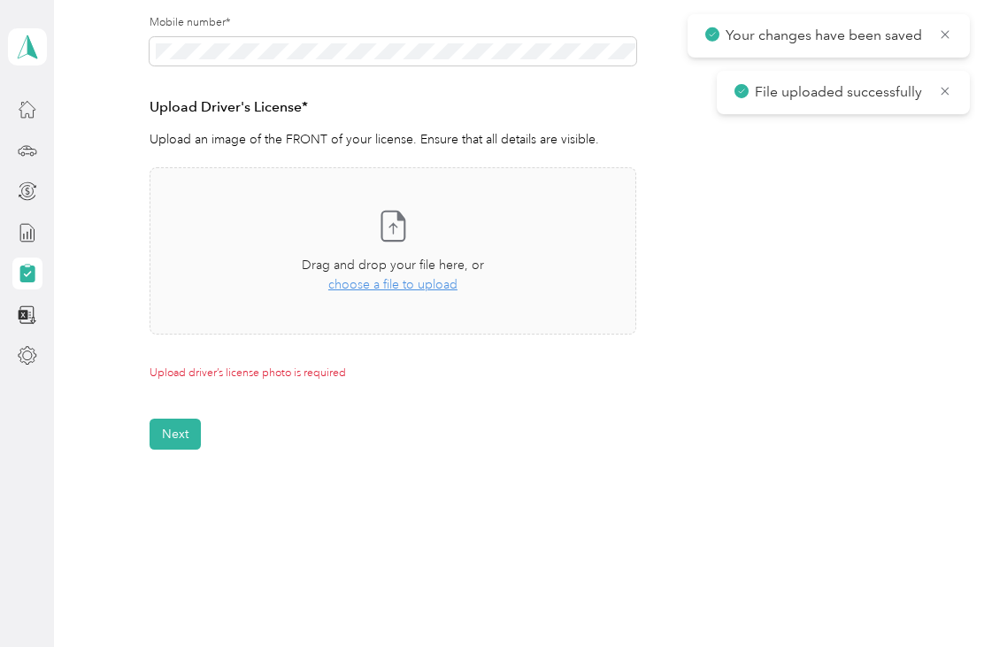
click at [418, 278] on span "choose a file to upload" at bounding box center [392, 284] width 129 height 15
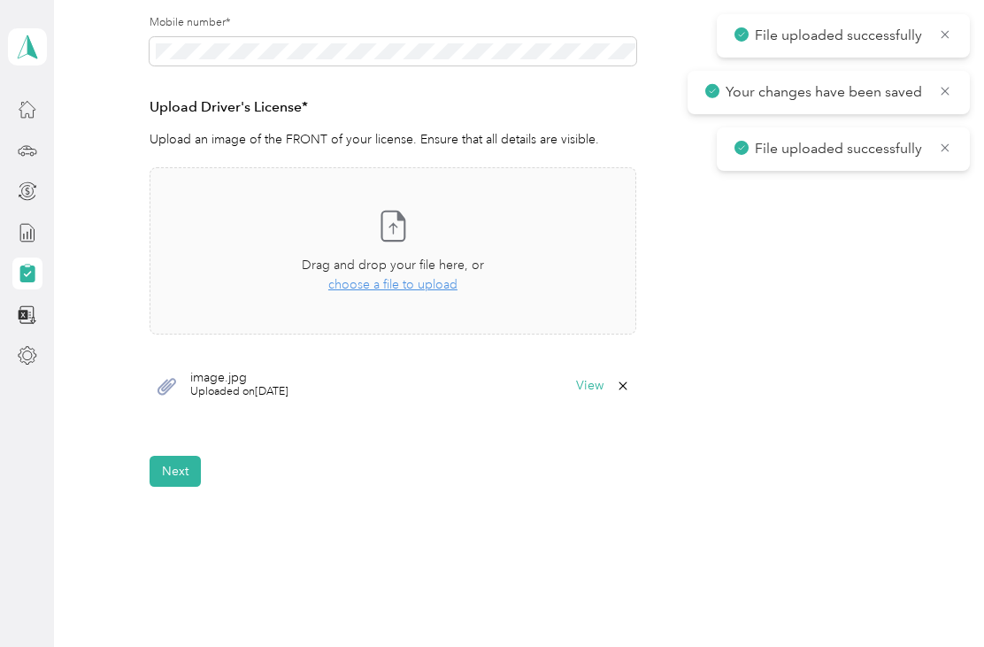
click at [174, 479] on button "Next" at bounding box center [175, 471] width 51 height 31
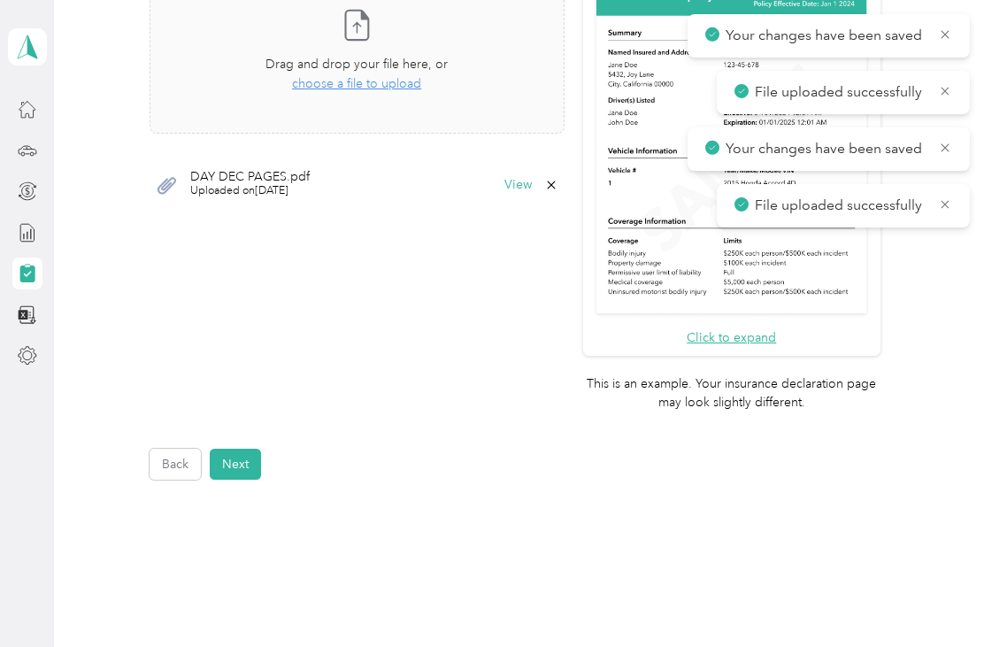
scroll to position [536, 0]
click at [238, 449] on button "Next" at bounding box center [235, 464] width 51 height 31
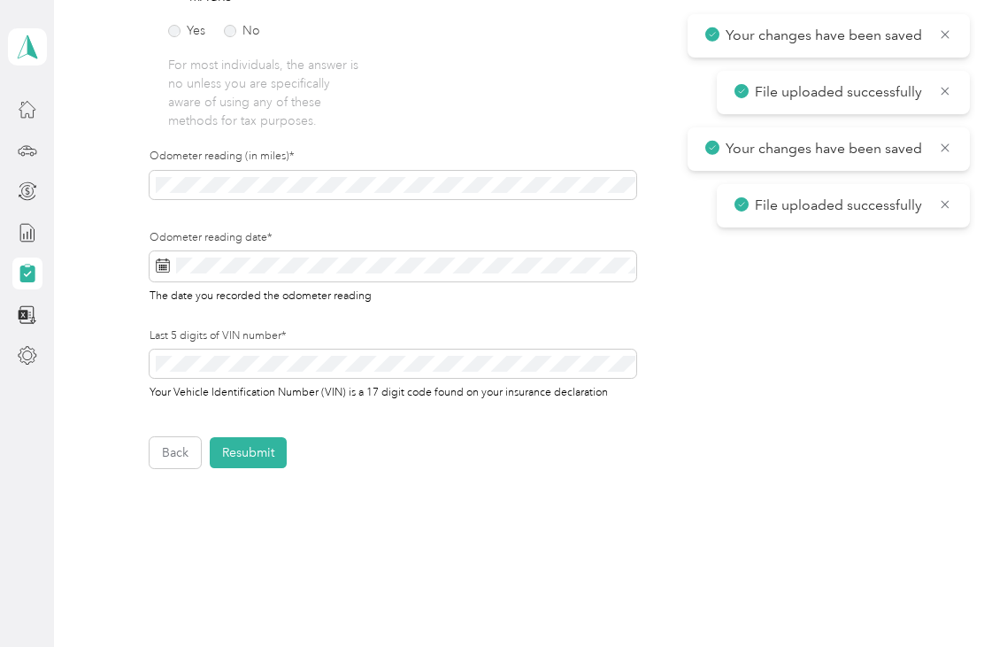
click at [273, 454] on button "Resubmit" at bounding box center [248, 452] width 77 height 31
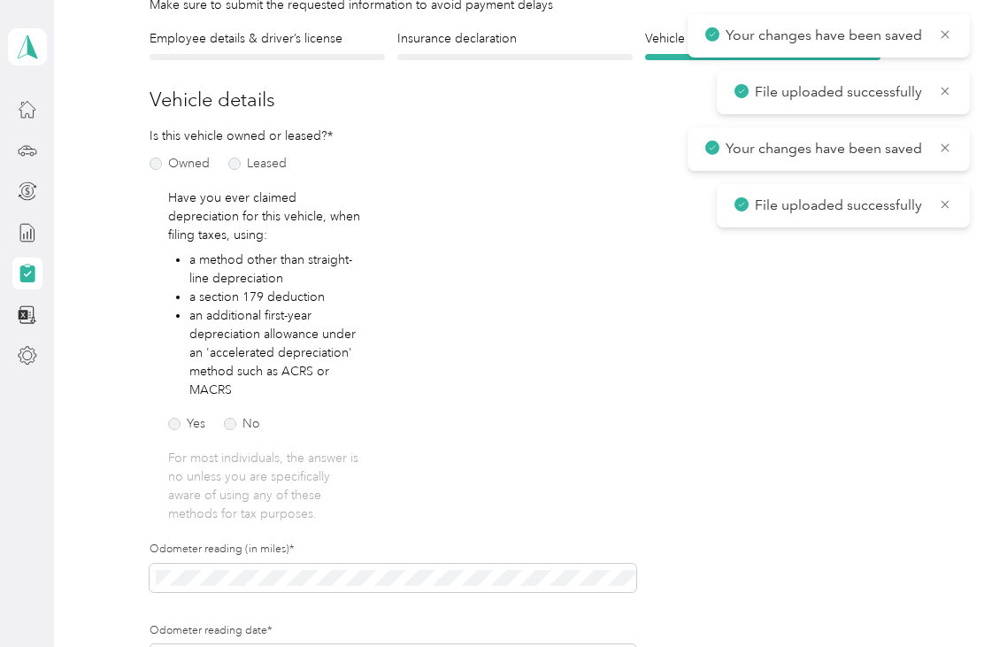
scroll to position [21, 0]
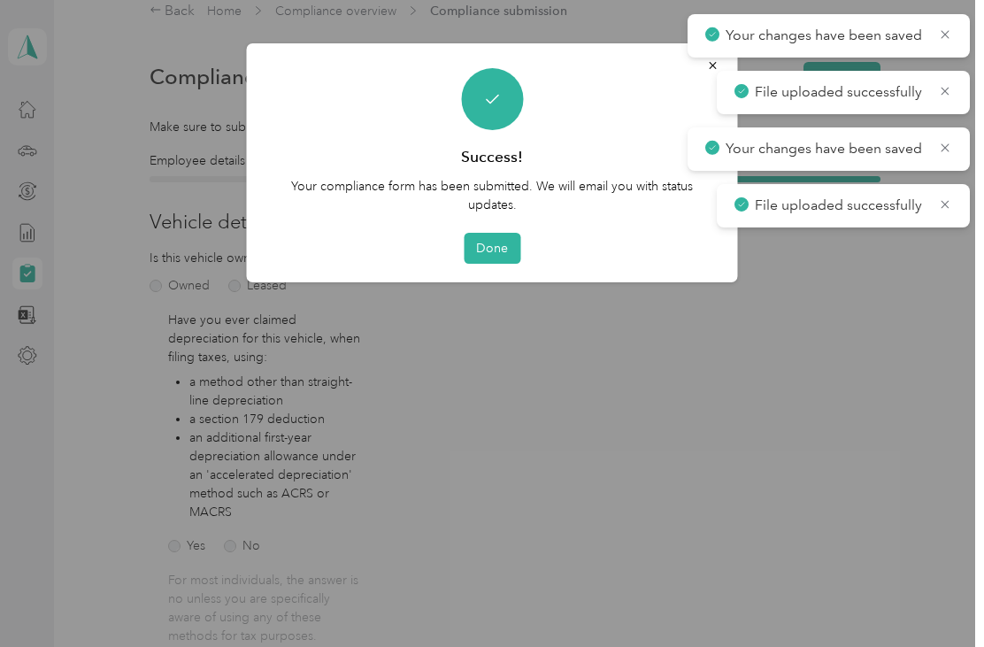
click at [495, 245] on button "Done" at bounding box center [492, 248] width 57 height 31
